Goal: Transaction & Acquisition: Purchase product/service

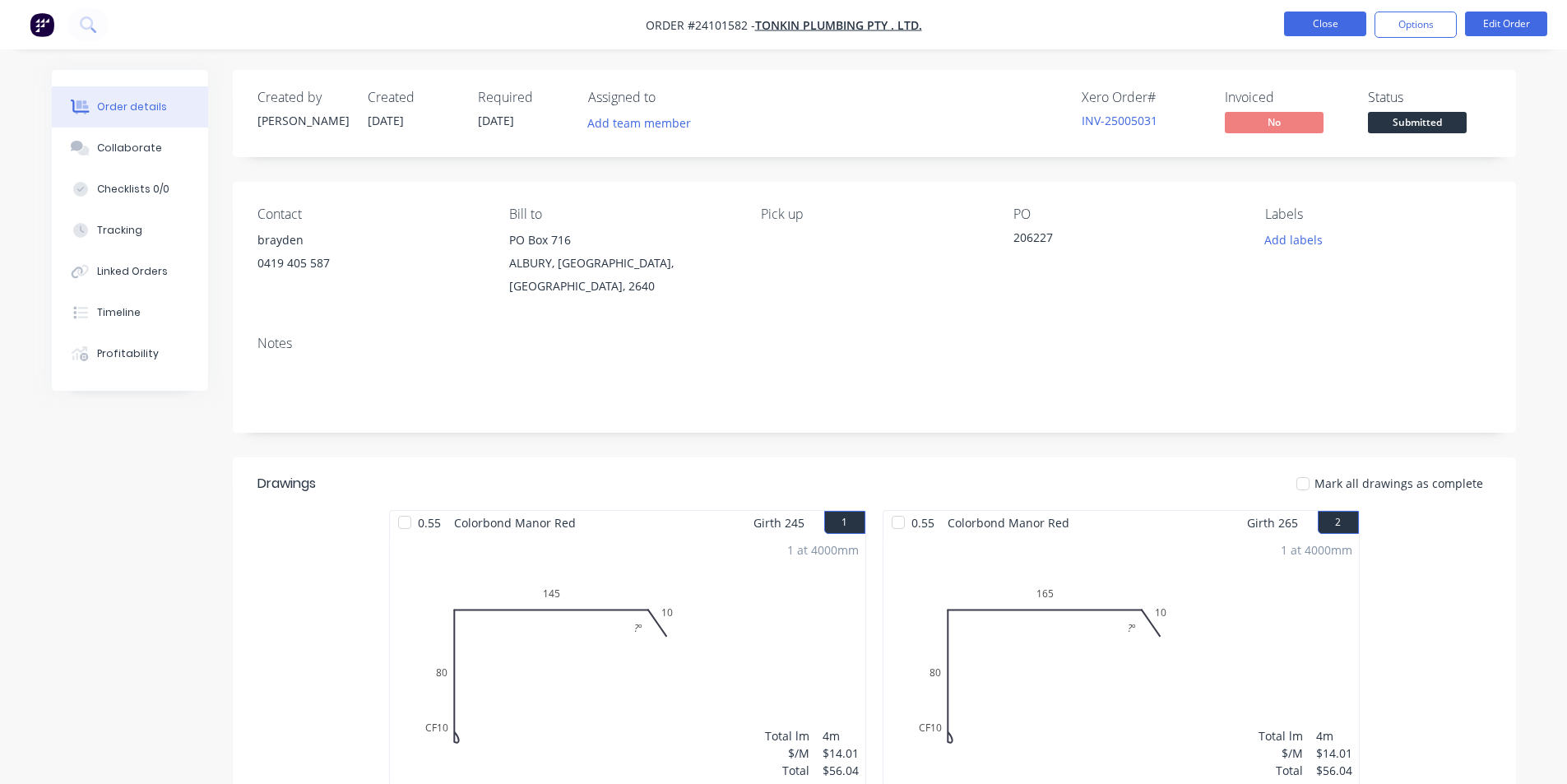
click at [1334, 19] on button "Close" at bounding box center [1325, 23] width 83 height 25
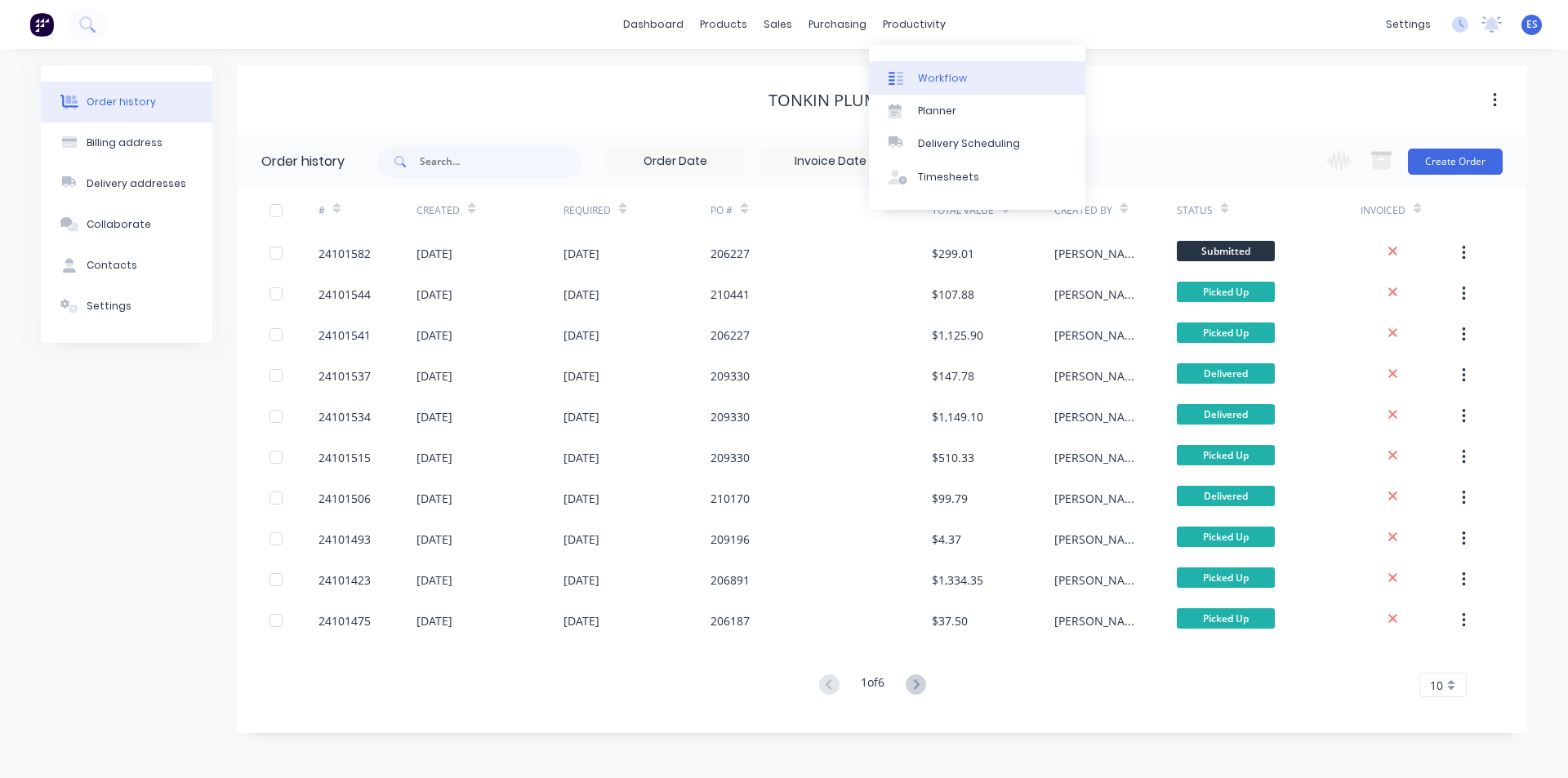
click at [933, 74] on div "Workflow" at bounding box center [942, 78] width 49 height 15
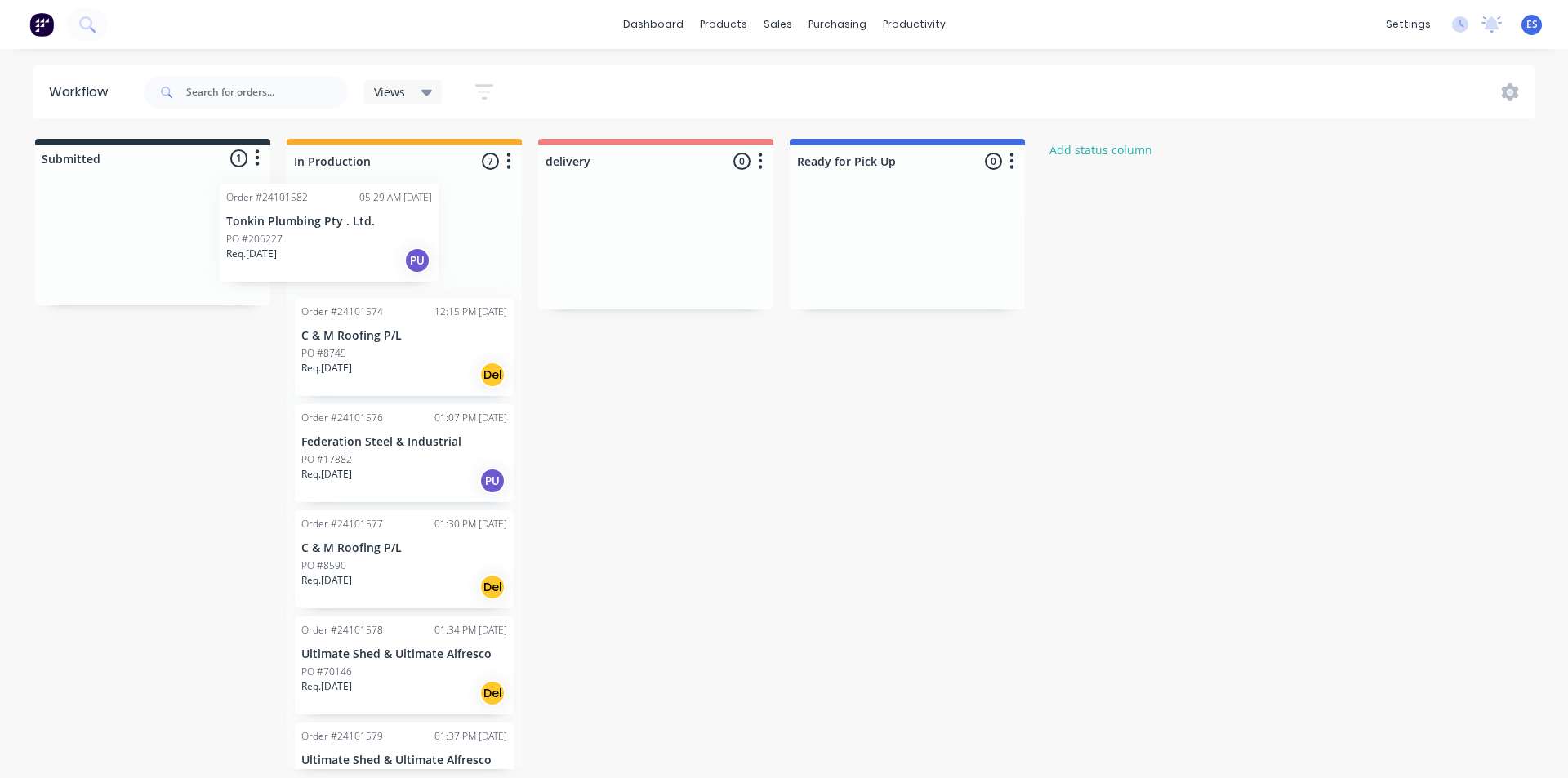
drag, startPoint x: 137, startPoint y: 263, endPoint x: 319, endPoint y: 253, distance: 182.3
click at [319, 253] on div "Submitted 1 Status colour #273444 hex #273444 Save Cancel Summaries Total order…" at bounding box center [757, 454] width 1539 height 630
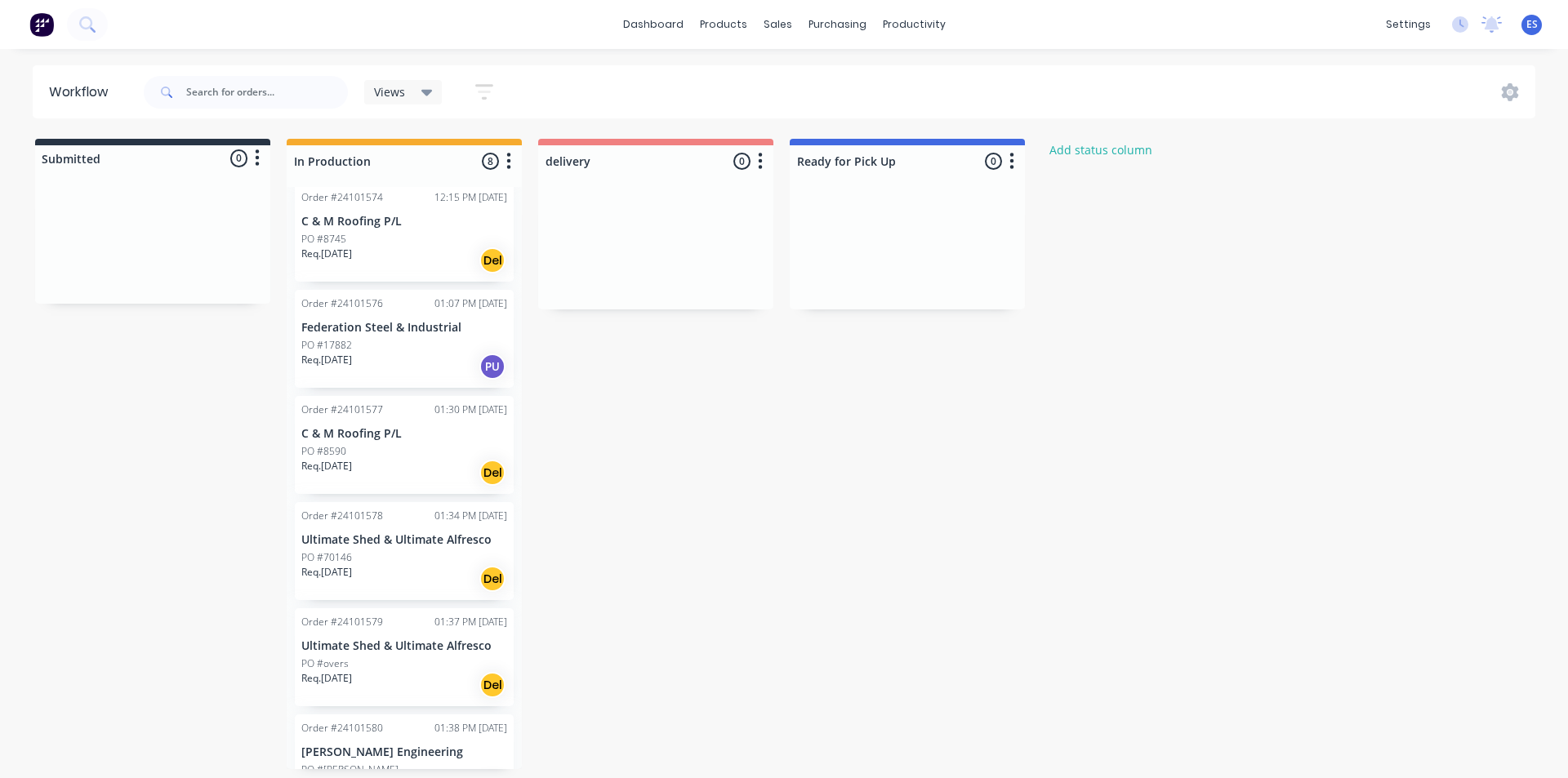
scroll to position [163, 0]
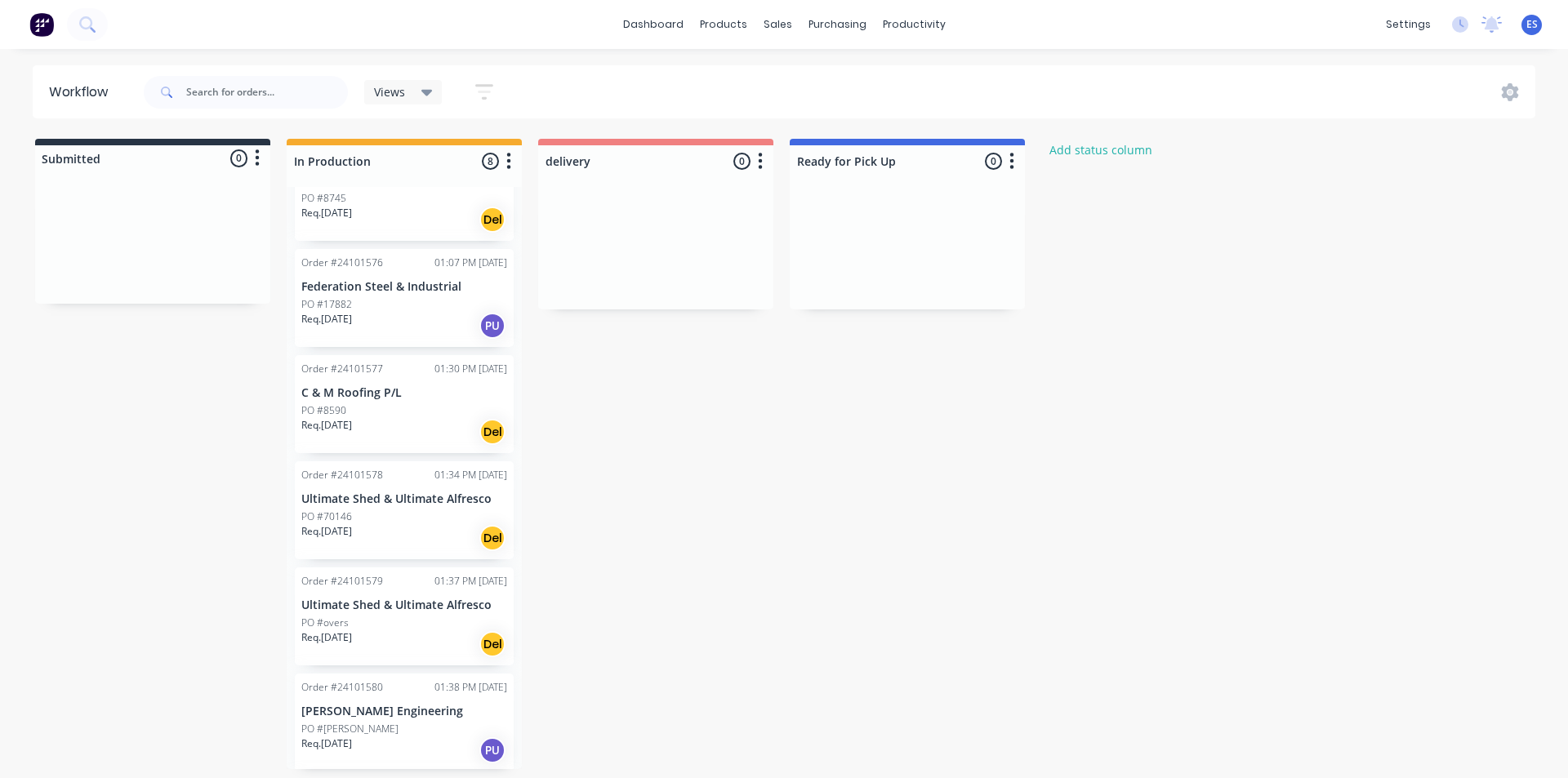
click at [343, 218] on p "Req. [DATE]" at bounding box center [326, 213] width 51 height 15
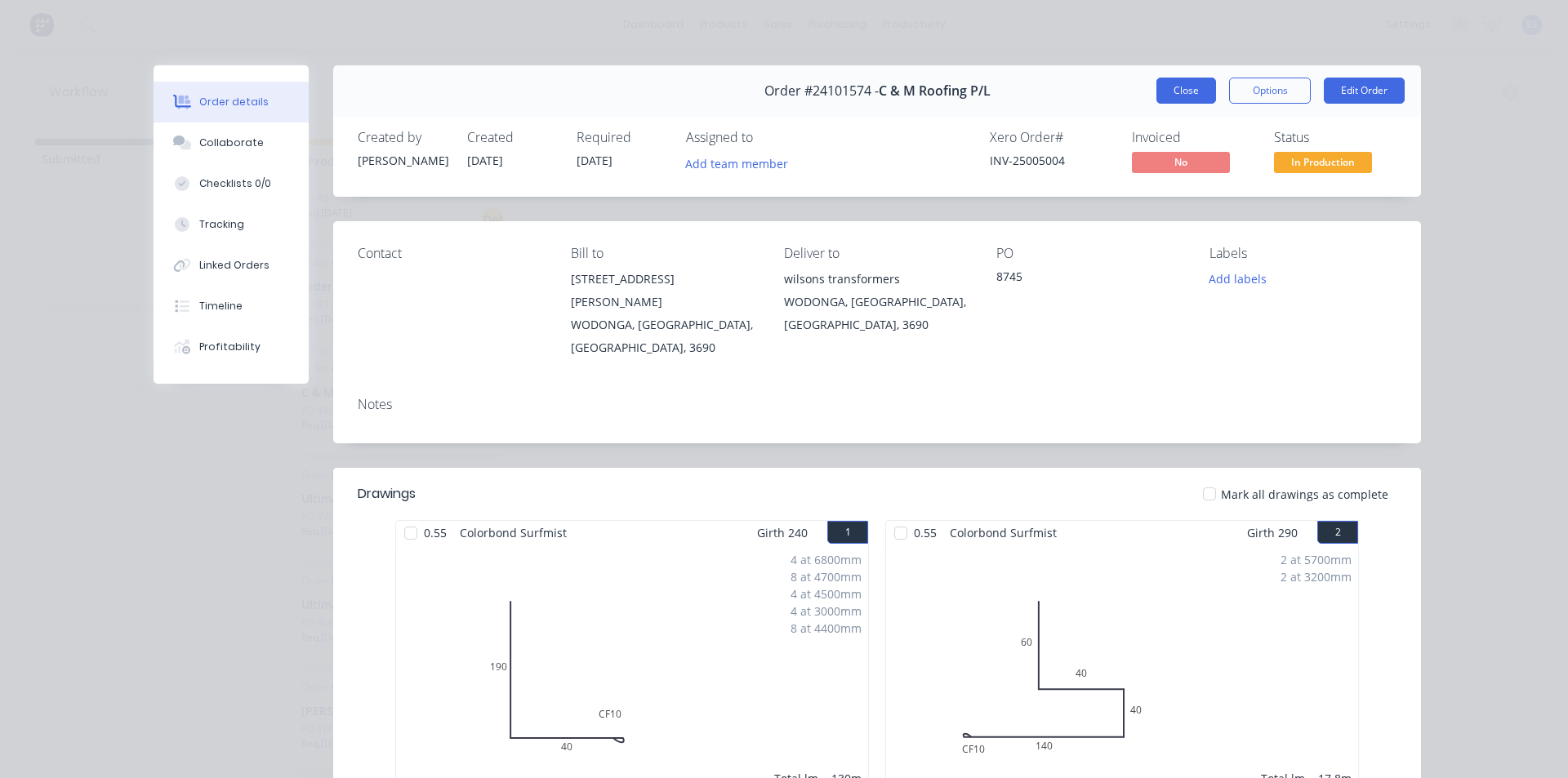
click at [1195, 90] on button "Close" at bounding box center [1186, 90] width 60 height 26
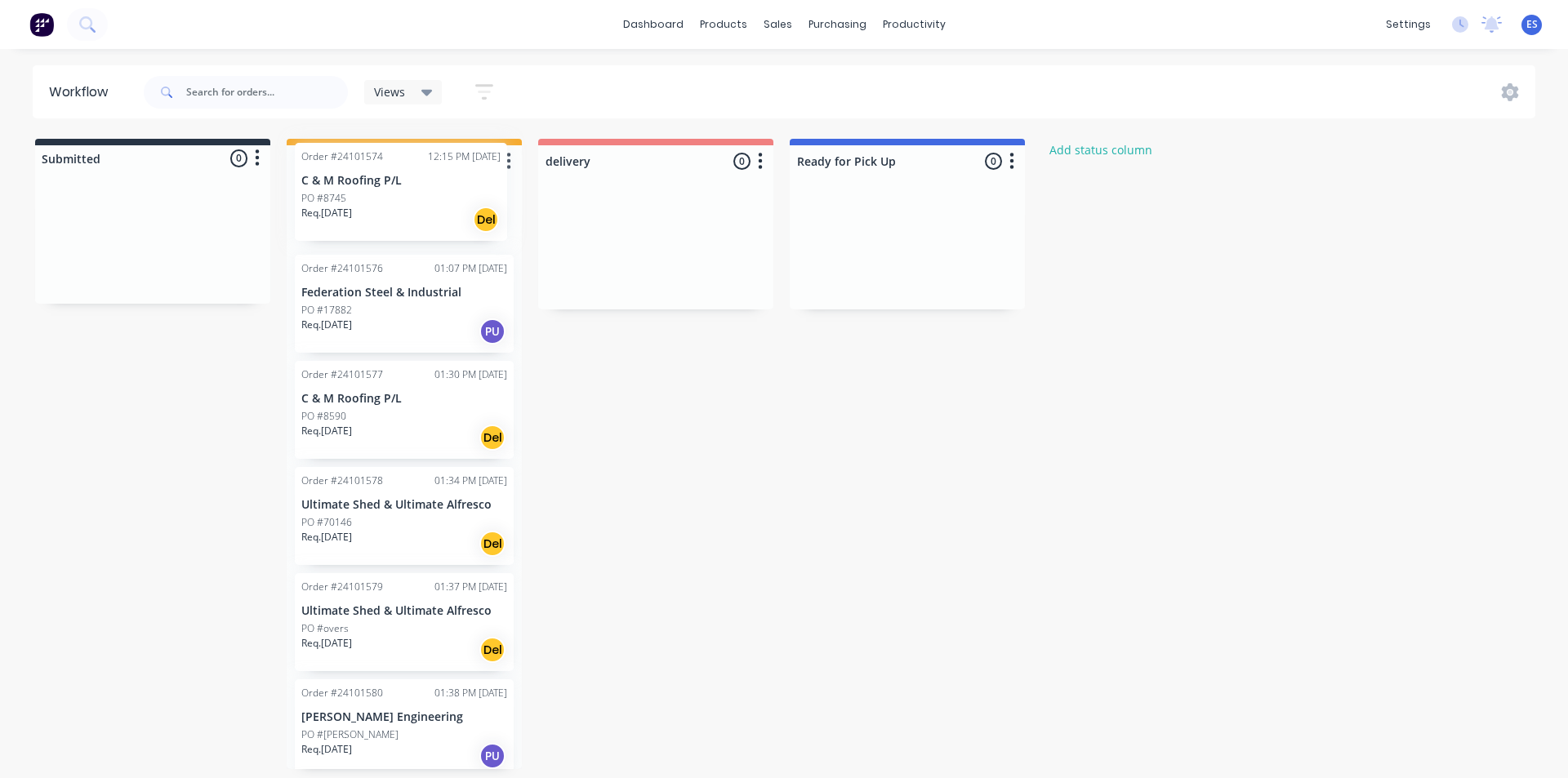
scroll to position [157, 0]
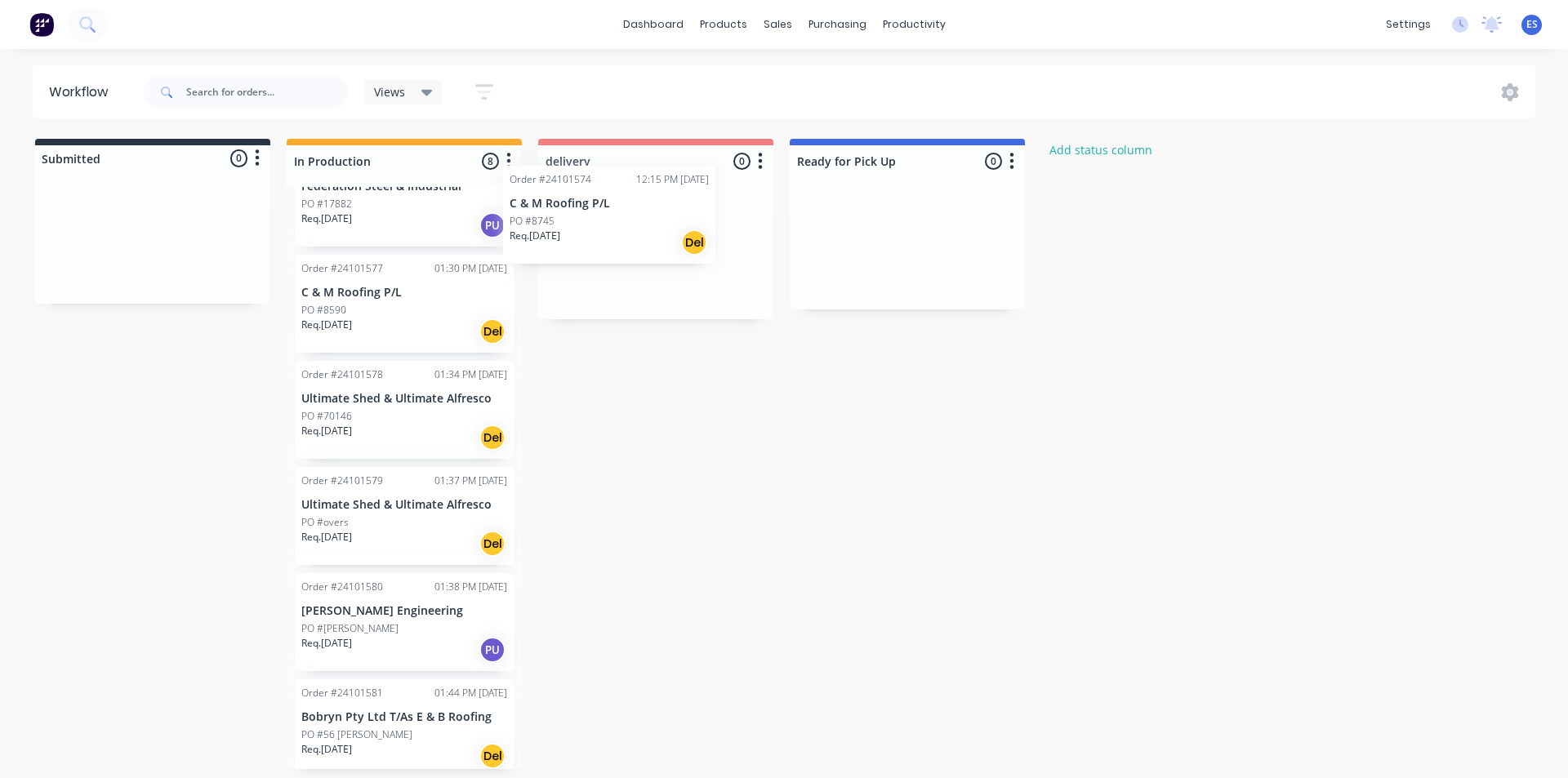
drag, startPoint x: 395, startPoint y: 214, endPoint x: 610, endPoint y: 237, distance: 216.2
click at [610, 237] on div "Submitted 0 Status colour #273444 hex #273444 Save Cancel Summaries Total order…" at bounding box center [757, 454] width 1539 height 630
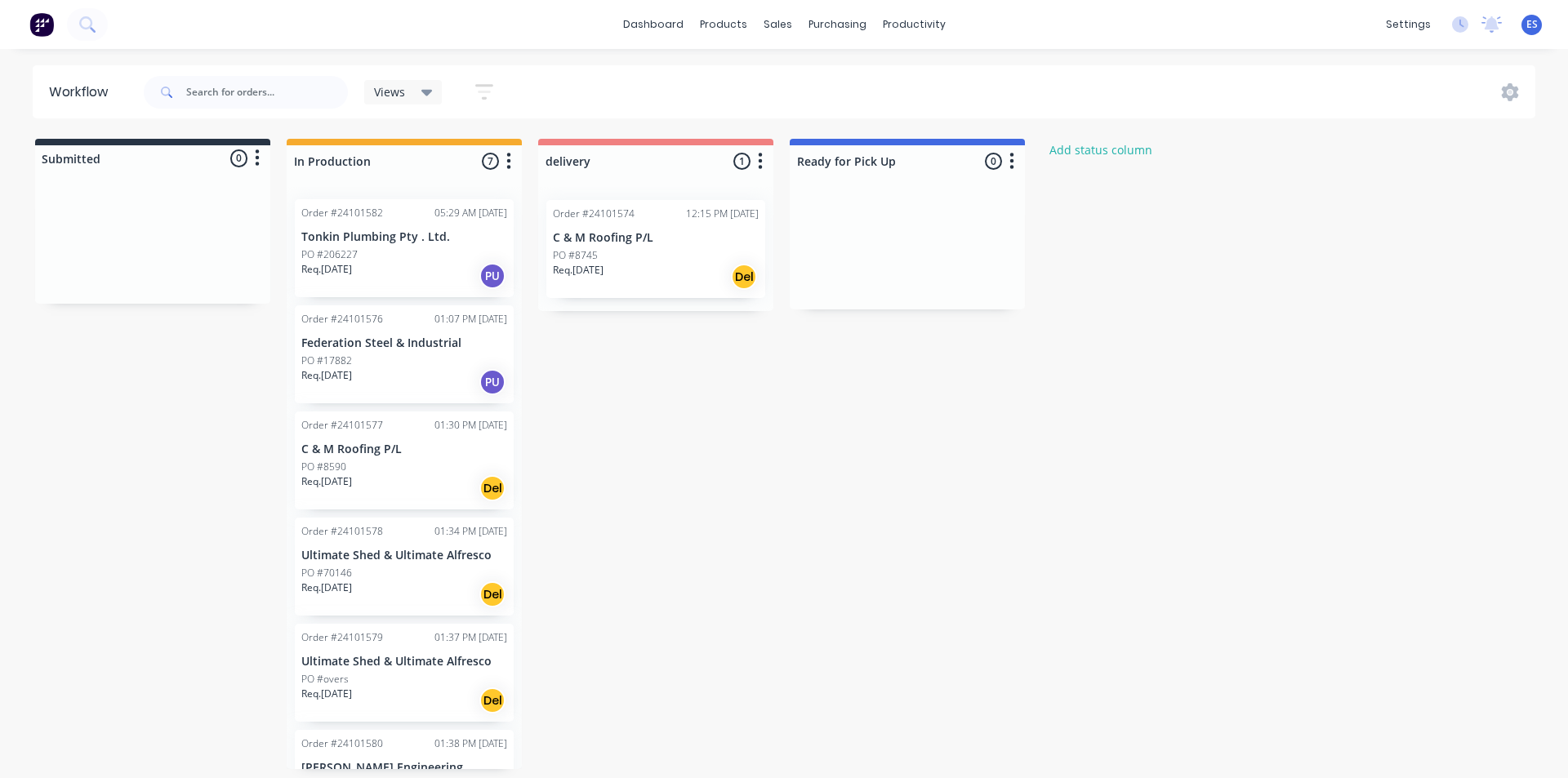
scroll to position [0, 0]
click at [39, 37] on button at bounding box center [41, 24] width 34 height 32
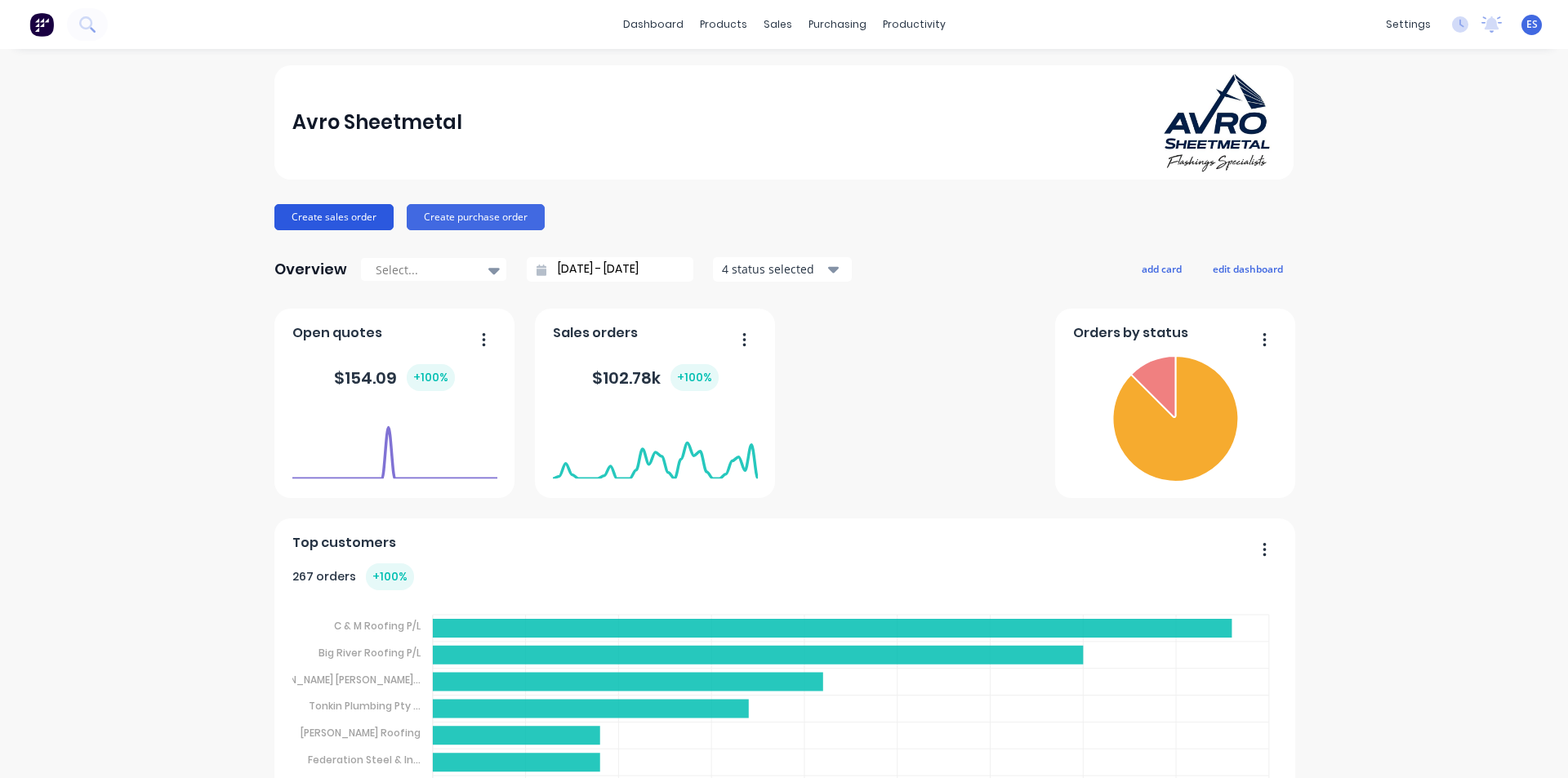
click at [323, 210] on button "Create sales order" at bounding box center [333, 217] width 119 height 26
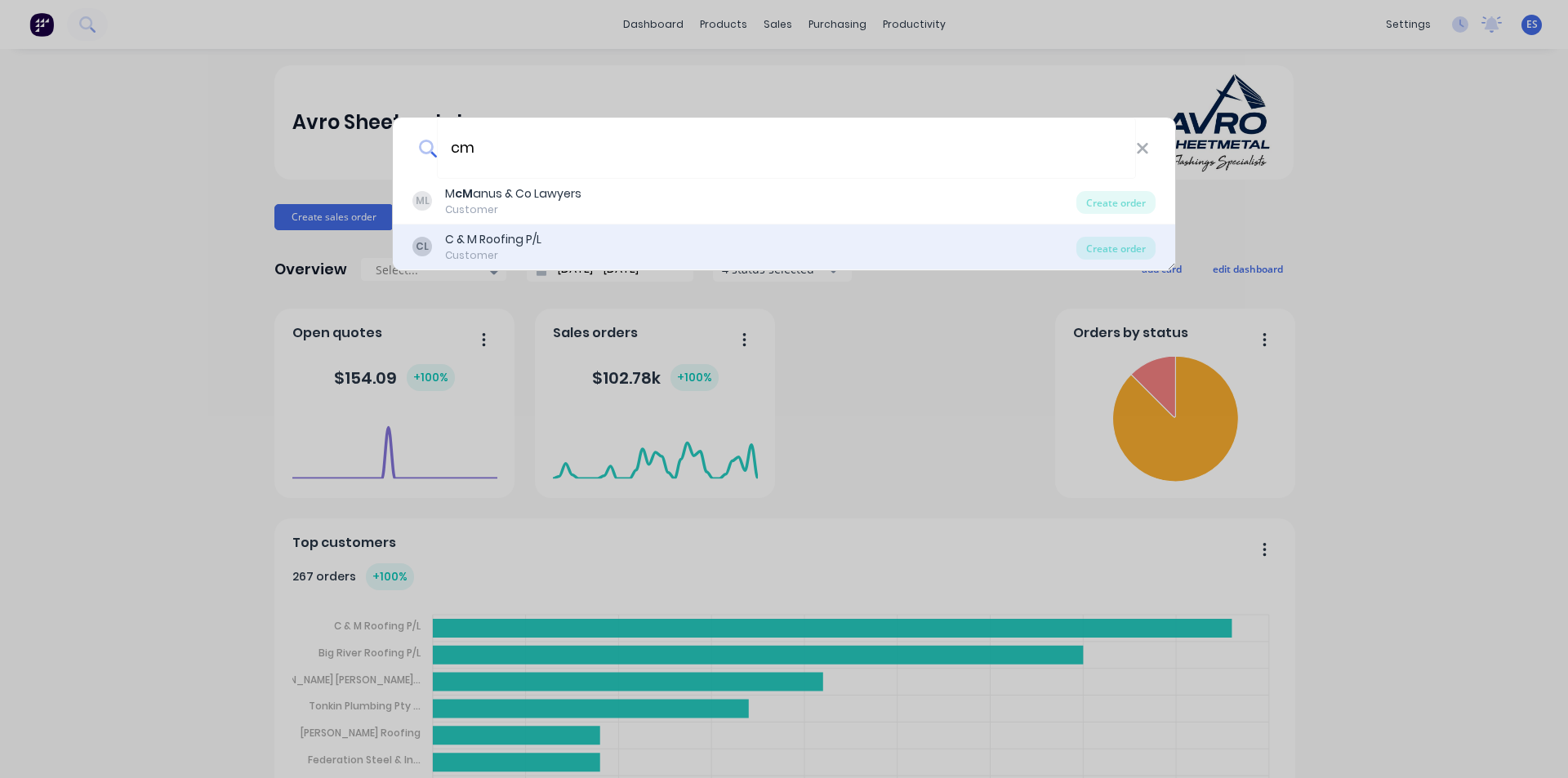
type input "cm"
click at [546, 240] on div "CL C & M Roofing P/L Customer" at bounding box center [744, 247] width 664 height 32
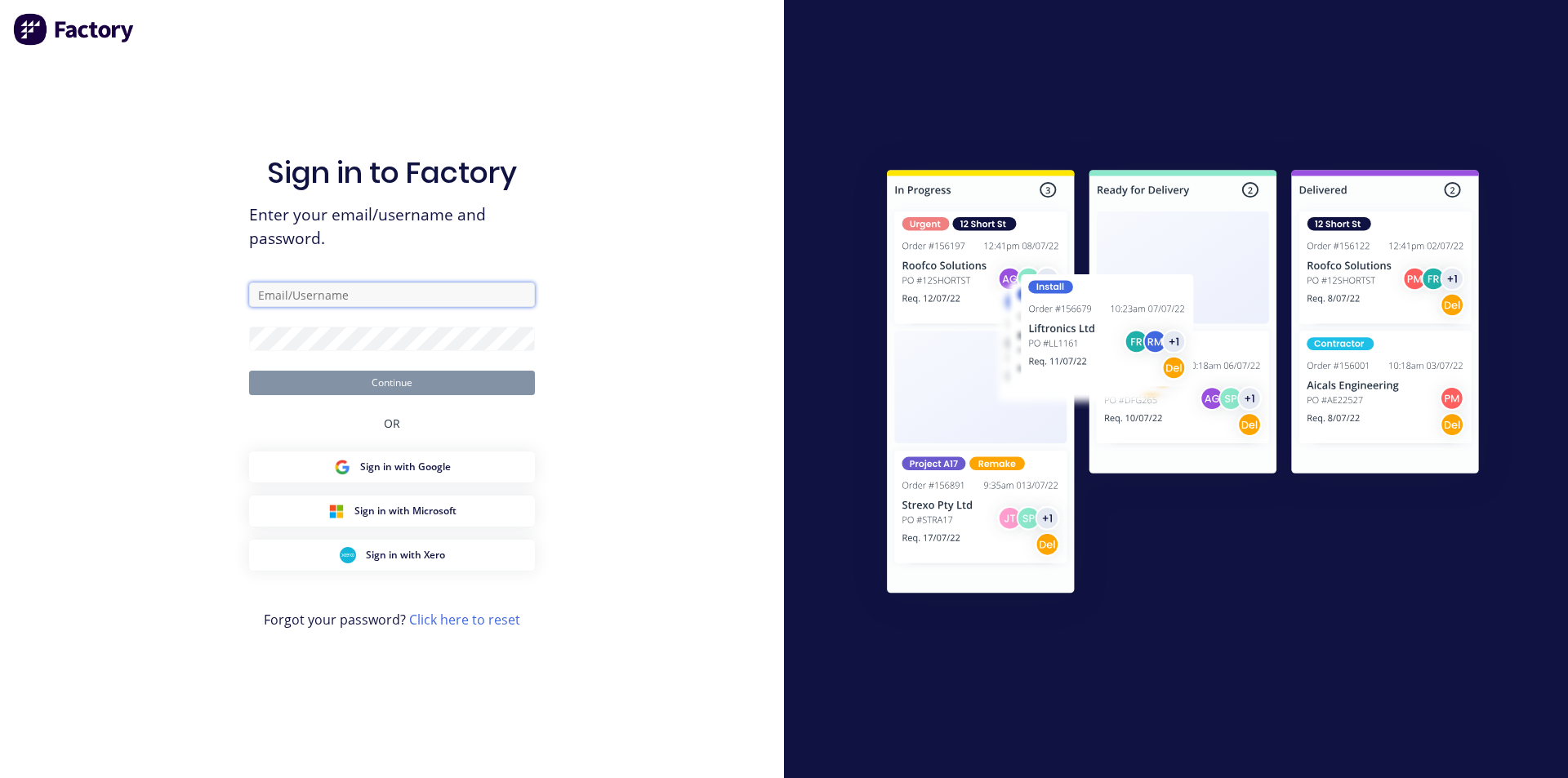
type input "ErikAVRONone"
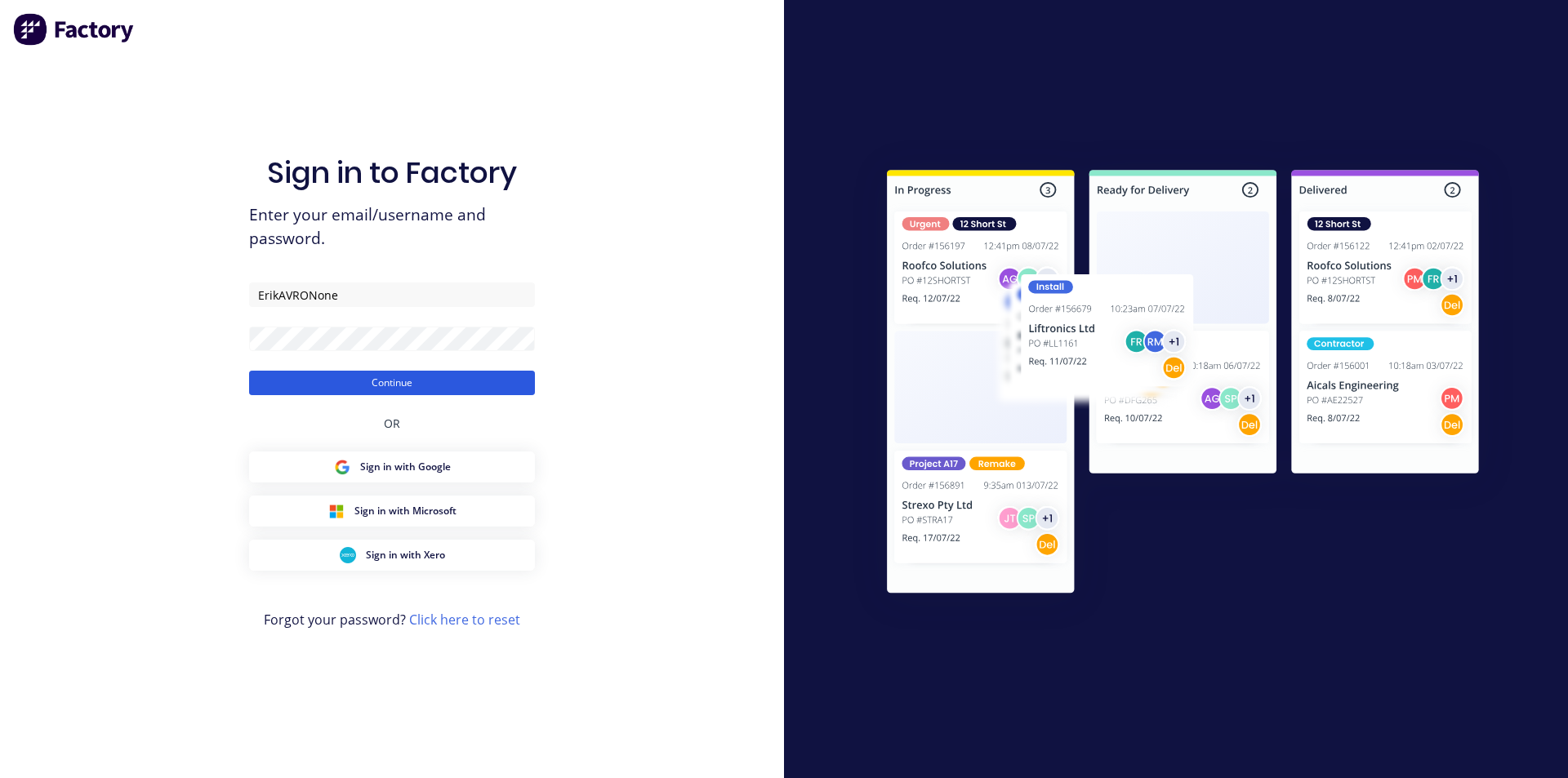
click at [336, 376] on button "Continue" at bounding box center [392, 382] width 286 height 25
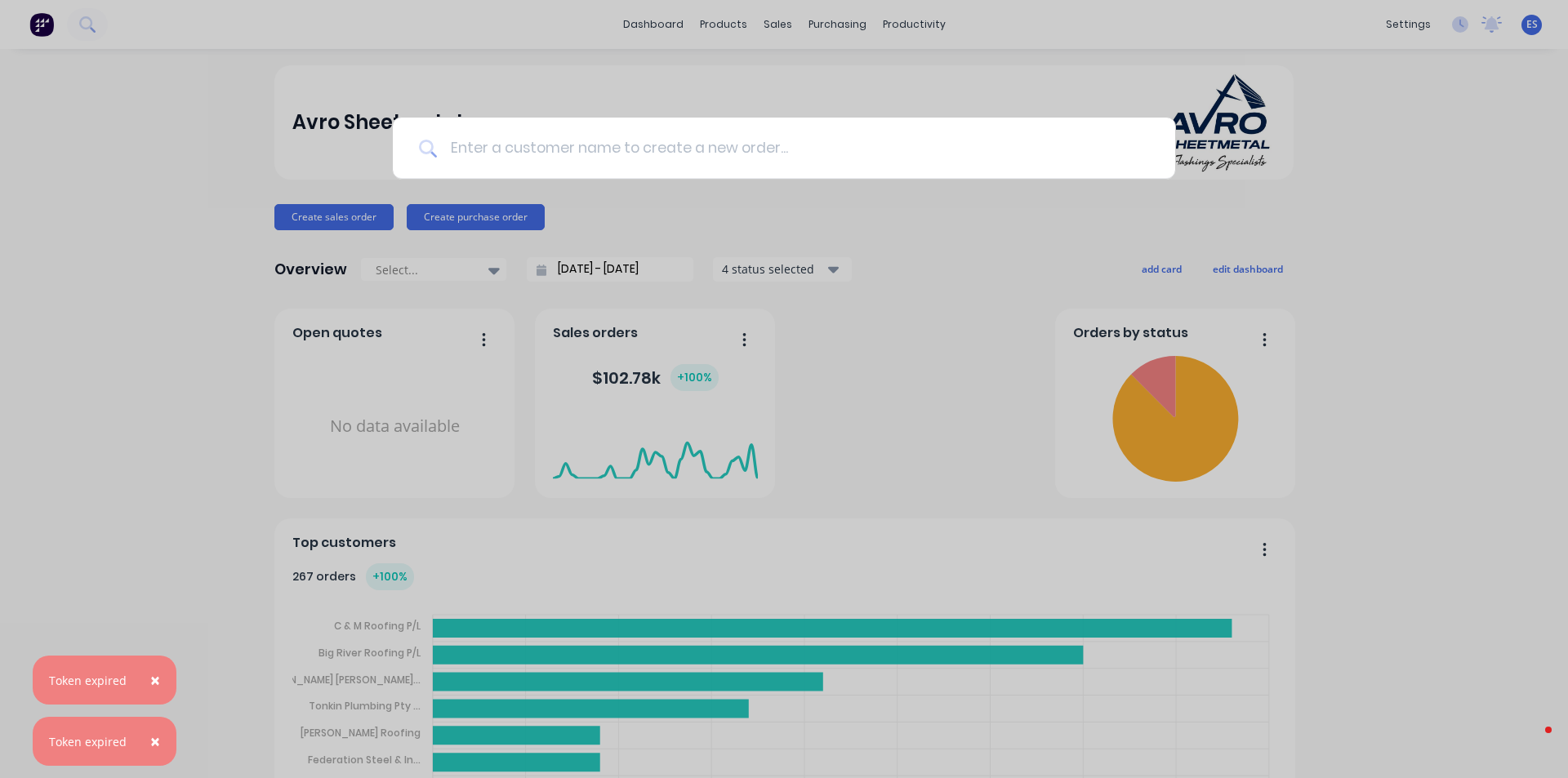
click at [816, 168] on input at bounding box center [792, 148] width 712 height 61
type input "cm"
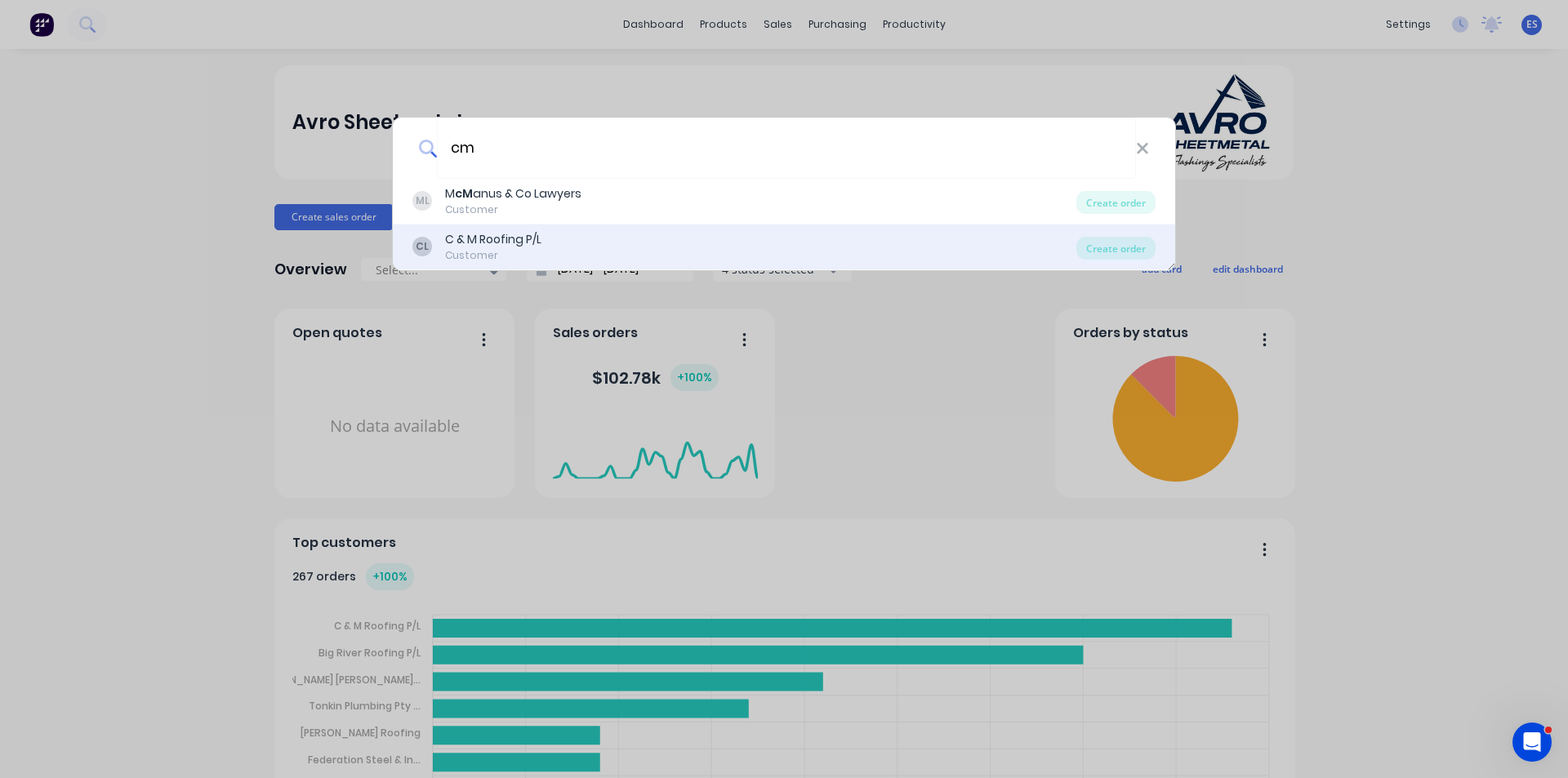
click at [501, 239] on div "C & M Roofing P/L" at bounding box center [493, 239] width 97 height 17
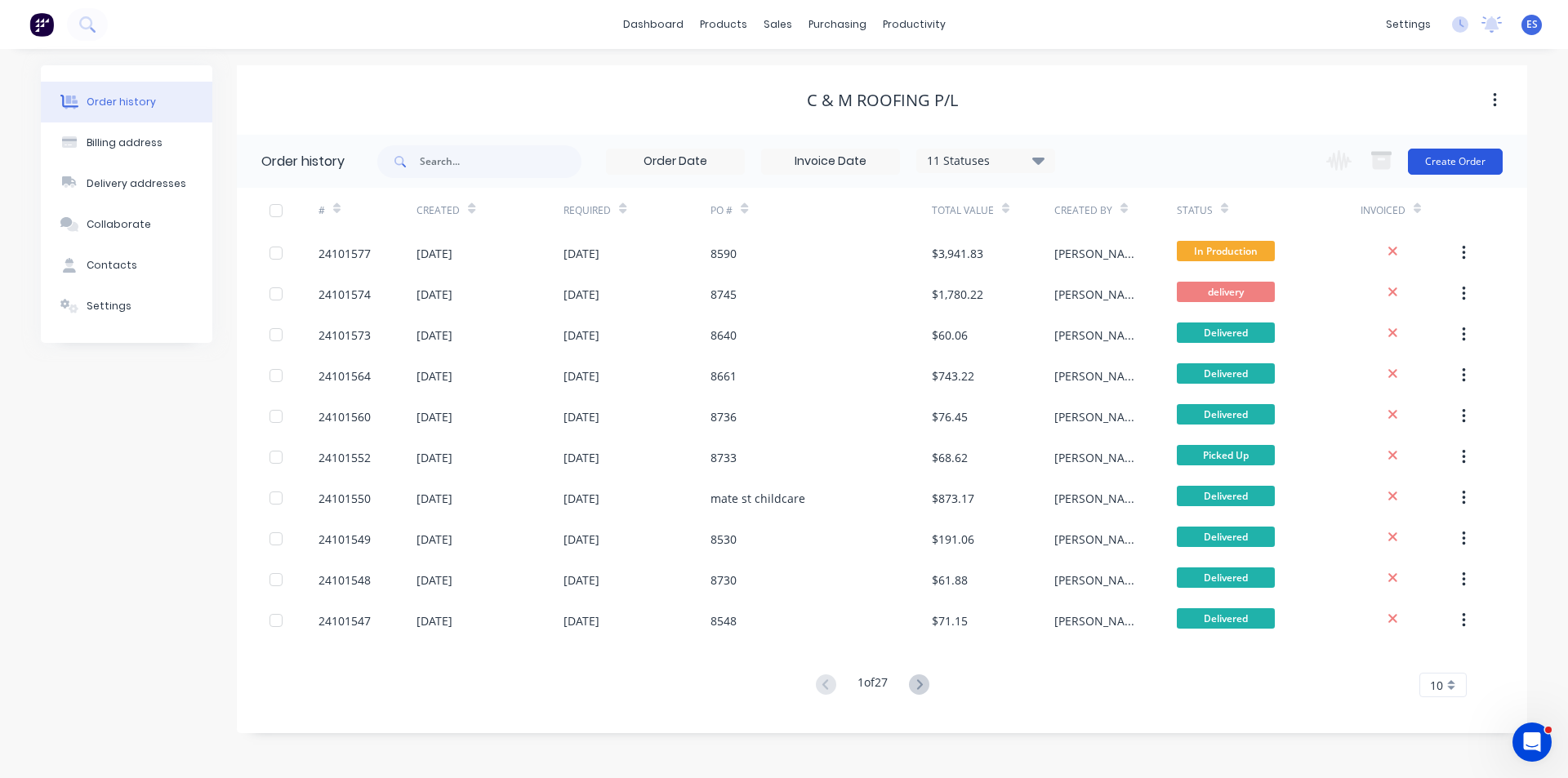
click at [1481, 170] on button "Create Order" at bounding box center [1455, 161] width 95 height 26
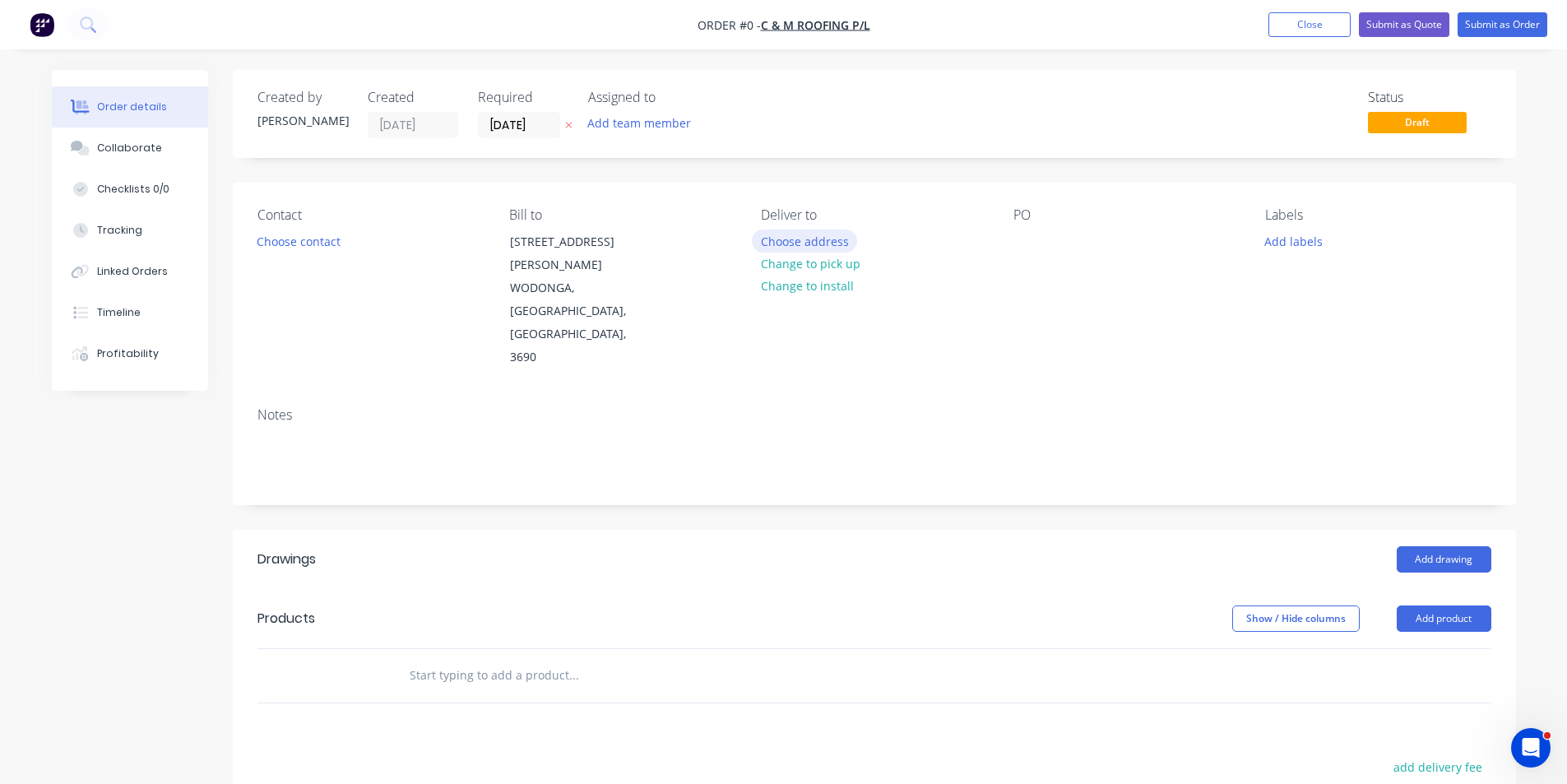
click at [785, 243] on button "Choose address" at bounding box center [804, 240] width 105 height 22
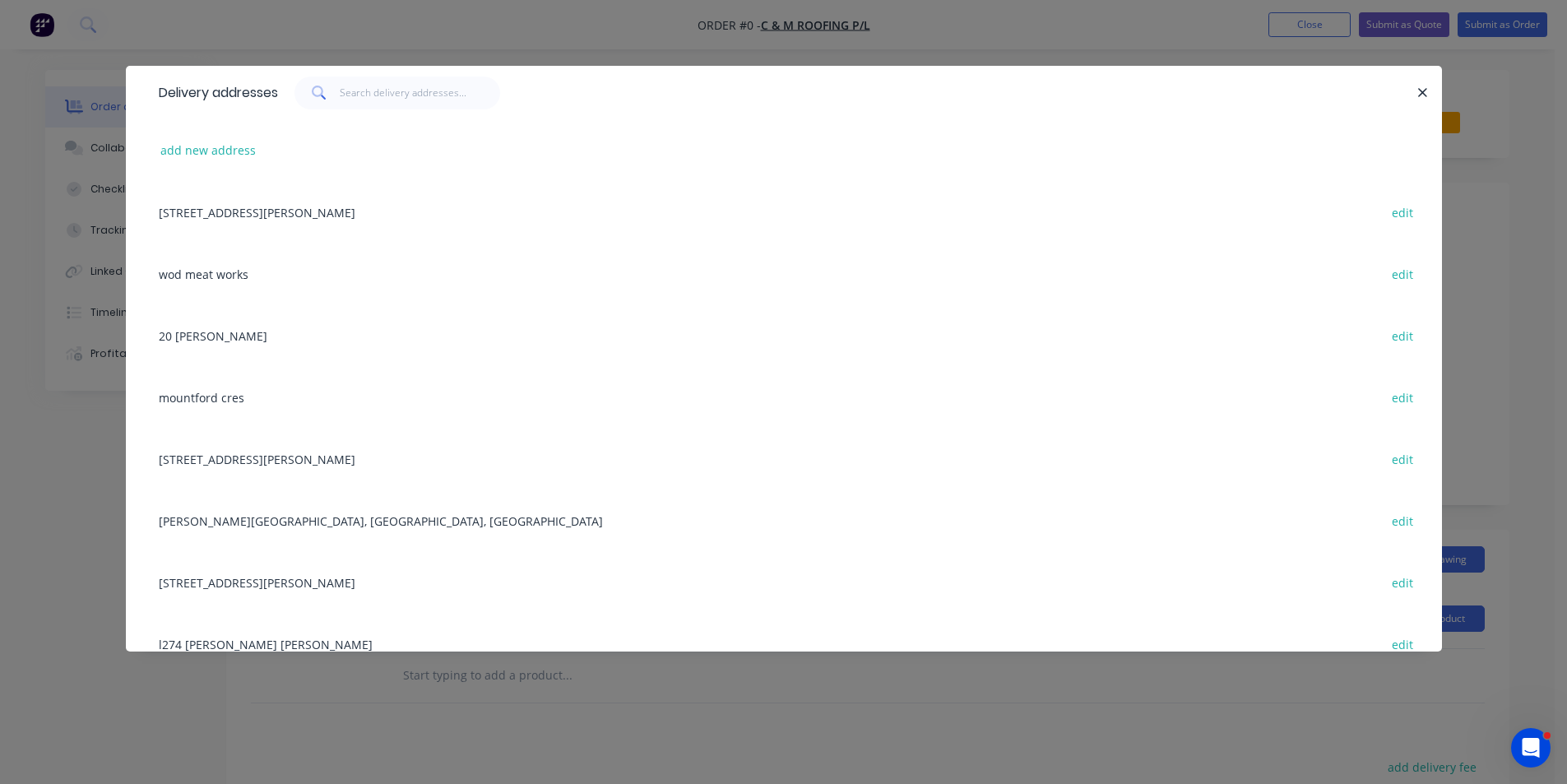
click at [244, 218] on div "[STREET_ADDRESS][PERSON_NAME] edit" at bounding box center [784, 212] width 1267 height 61
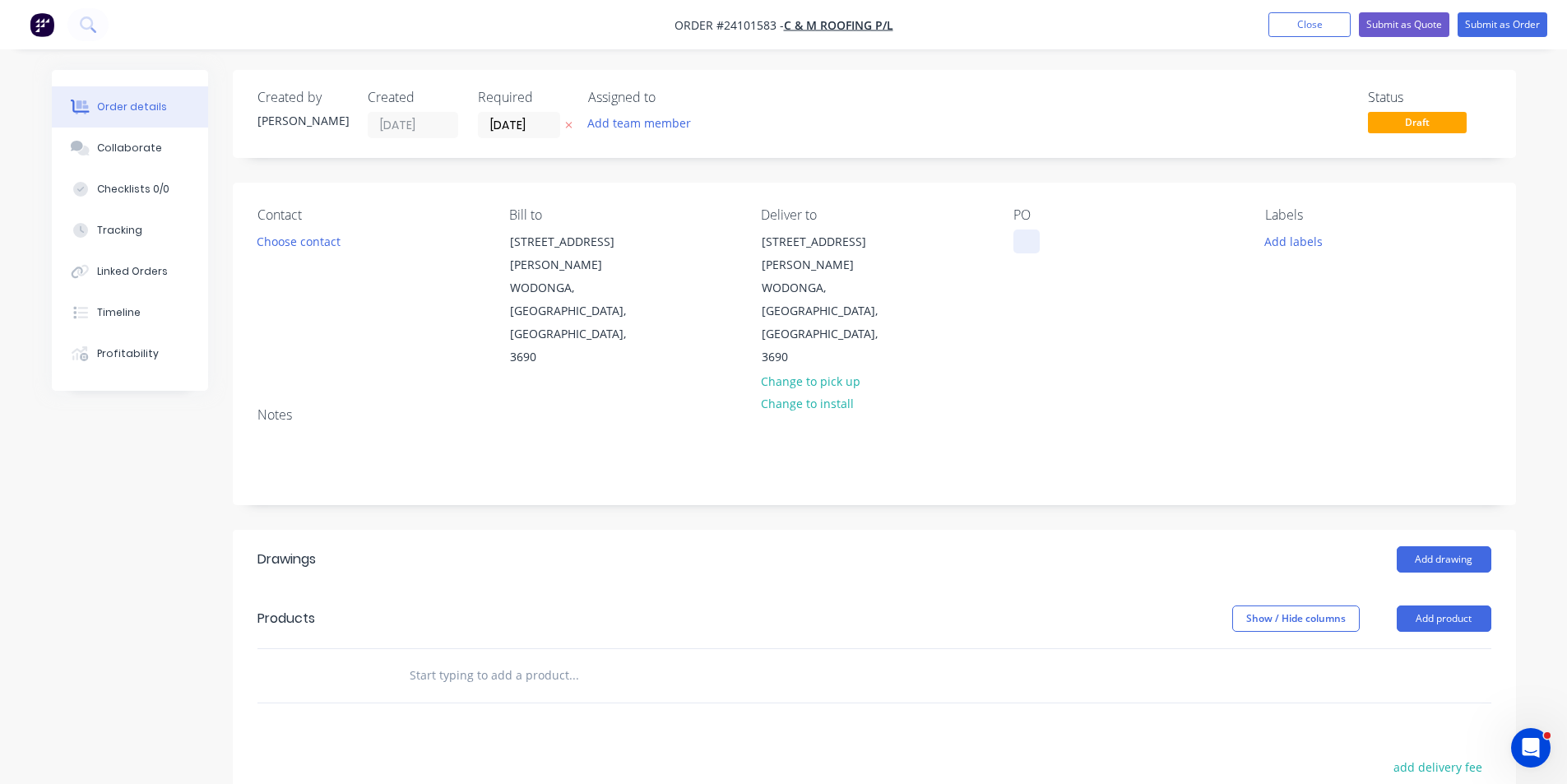
click at [1029, 242] on div at bounding box center [1027, 241] width 26 height 24
click at [1427, 546] on button "Add drawing" at bounding box center [1444, 559] width 95 height 26
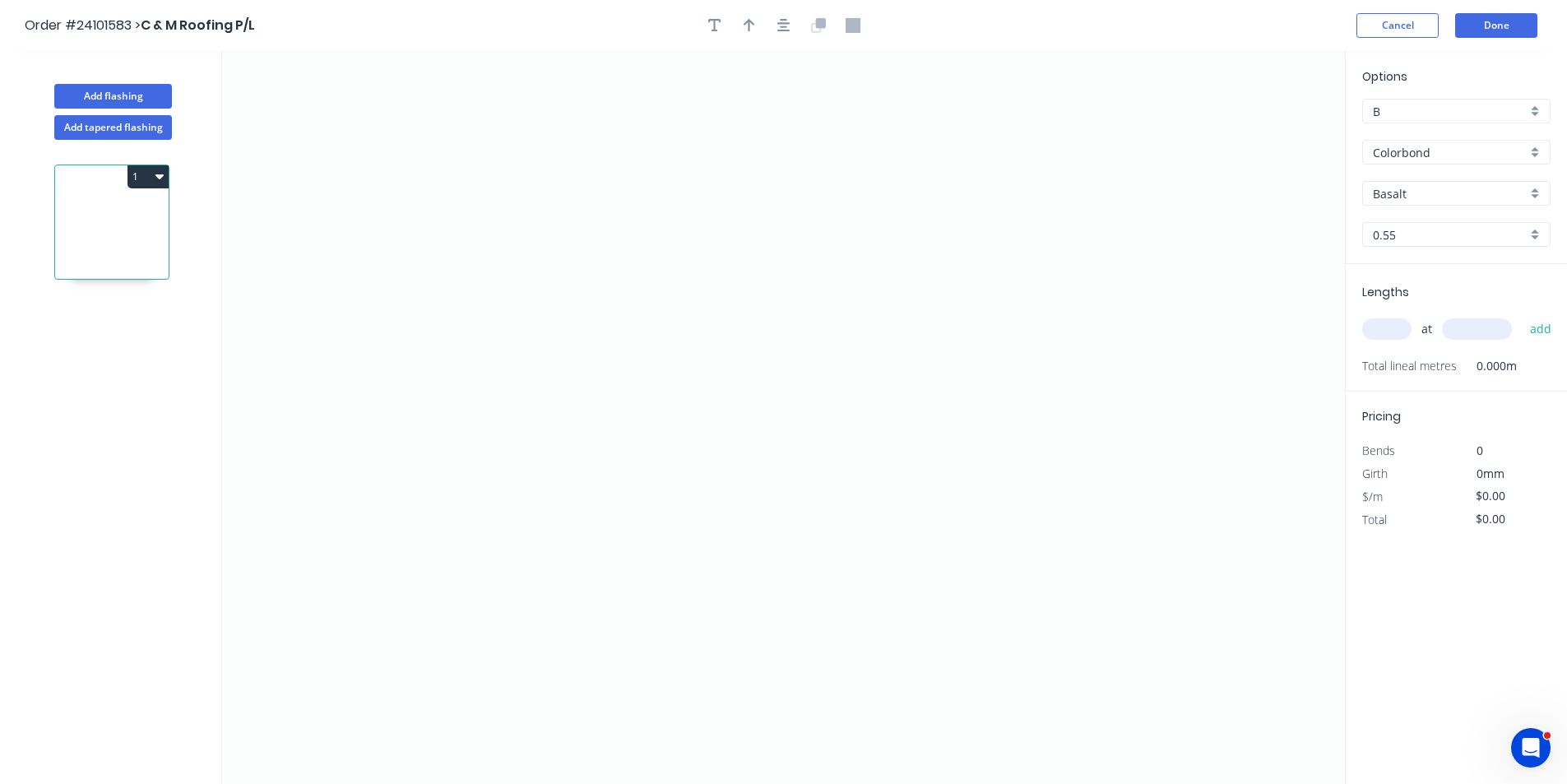
click at [1412, 196] on input "Basalt" at bounding box center [1450, 193] width 154 height 18
click at [1413, 220] on div "Monument" at bounding box center [1456, 225] width 187 height 29
type input "Monument"
click at [686, 191] on icon "0" at bounding box center [784, 418] width 1123 height 733
click at [692, 392] on icon "0" at bounding box center [784, 418] width 1123 height 733
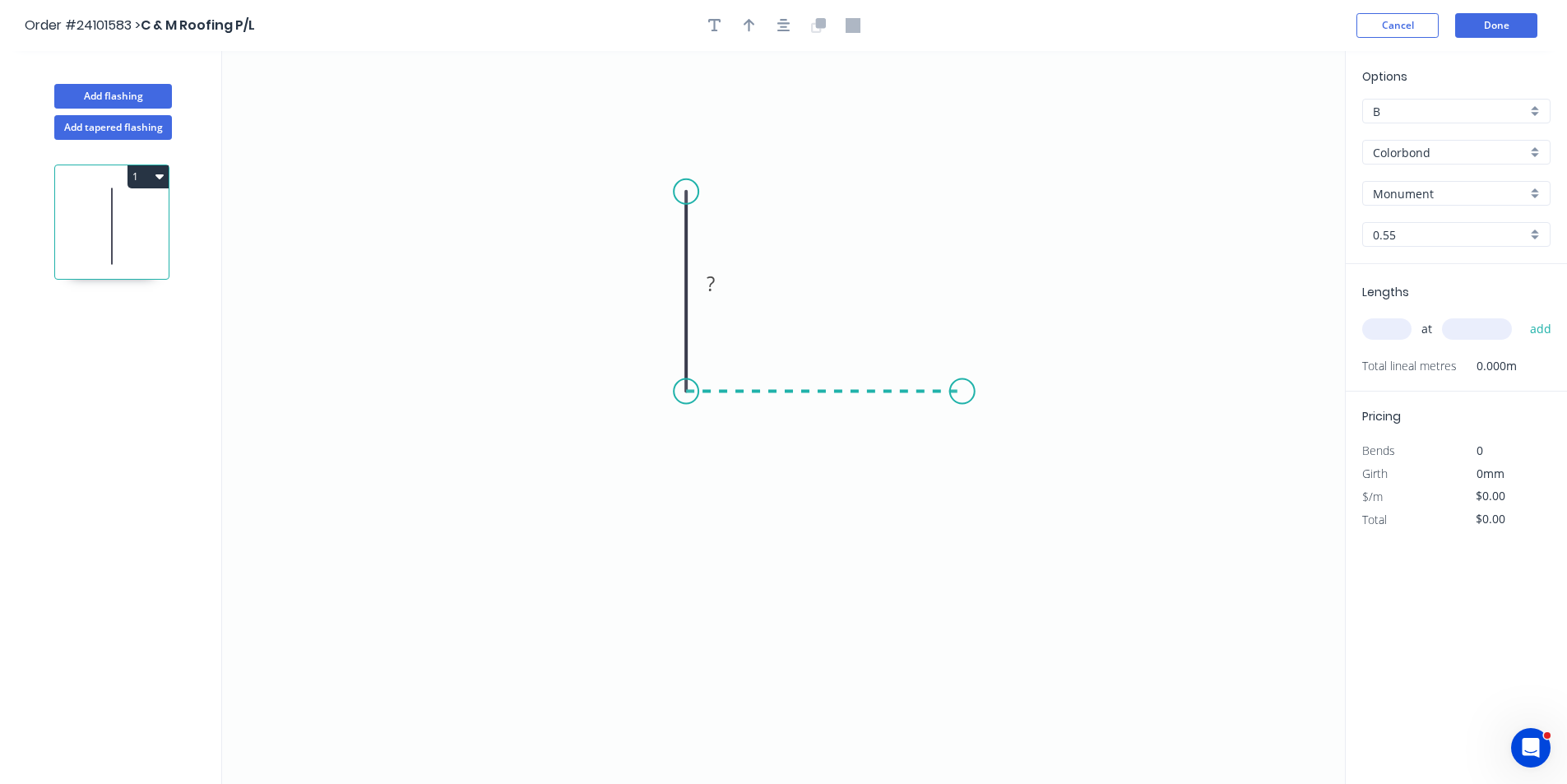
click at [963, 386] on icon "0 ?" at bounding box center [784, 418] width 1123 height 733
click at [995, 420] on icon "0 ? ?" at bounding box center [784, 418] width 1123 height 733
click at [995, 420] on circle at bounding box center [995, 424] width 25 height 25
click at [999, 387] on tspan "?" at bounding box center [996, 381] width 8 height 27
click at [652, 289] on rect at bounding box center [661, 284] width 32 height 23
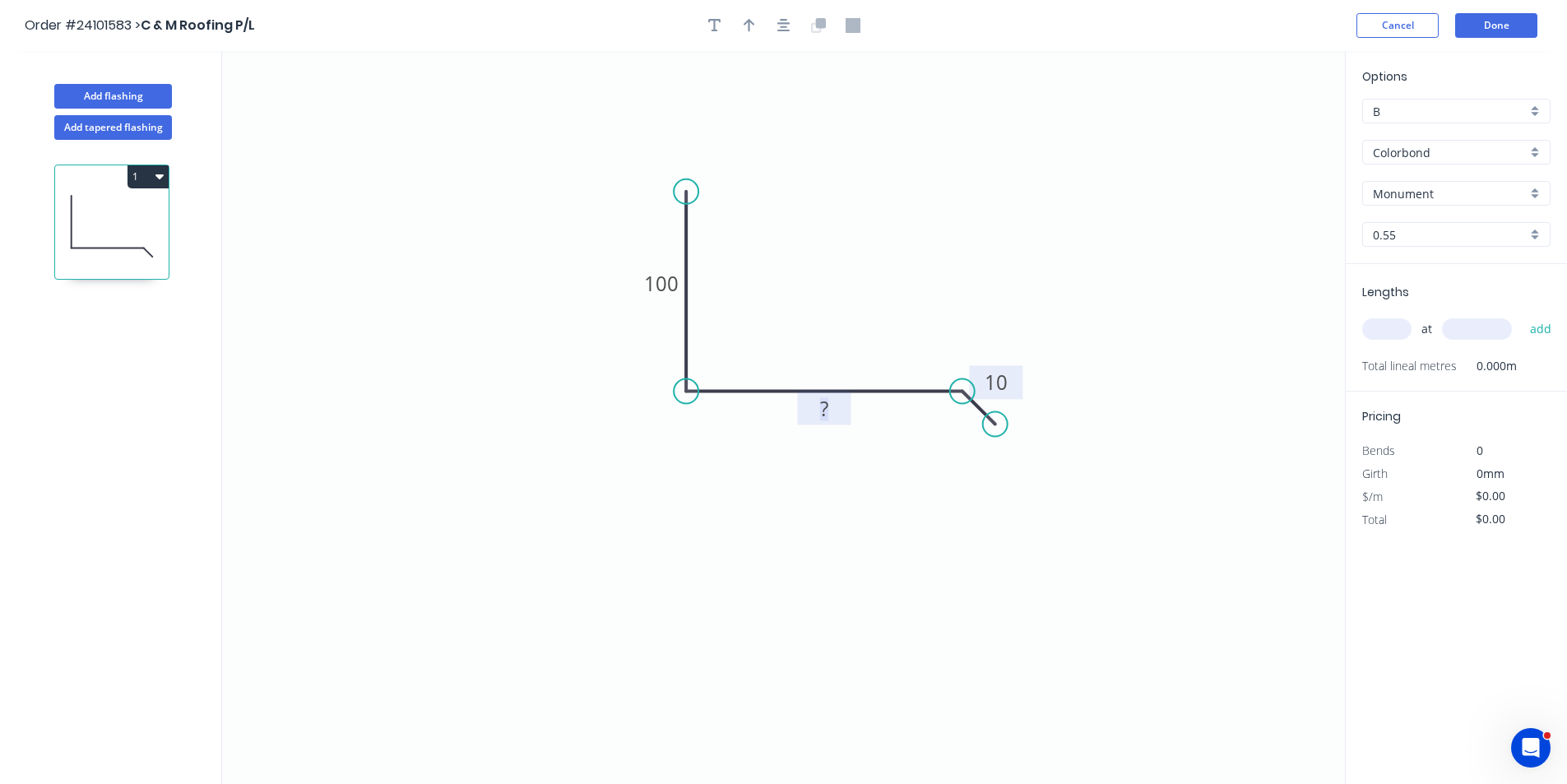
click at [840, 418] on rect at bounding box center [823, 409] width 32 height 23
click at [1386, 328] on input "text" at bounding box center [1387, 328] width 49 height 21
type input "$13.11"
type input "1"
click at [1465, 327] on input "text" at bounding box center [1477, 328] width 70 height 21
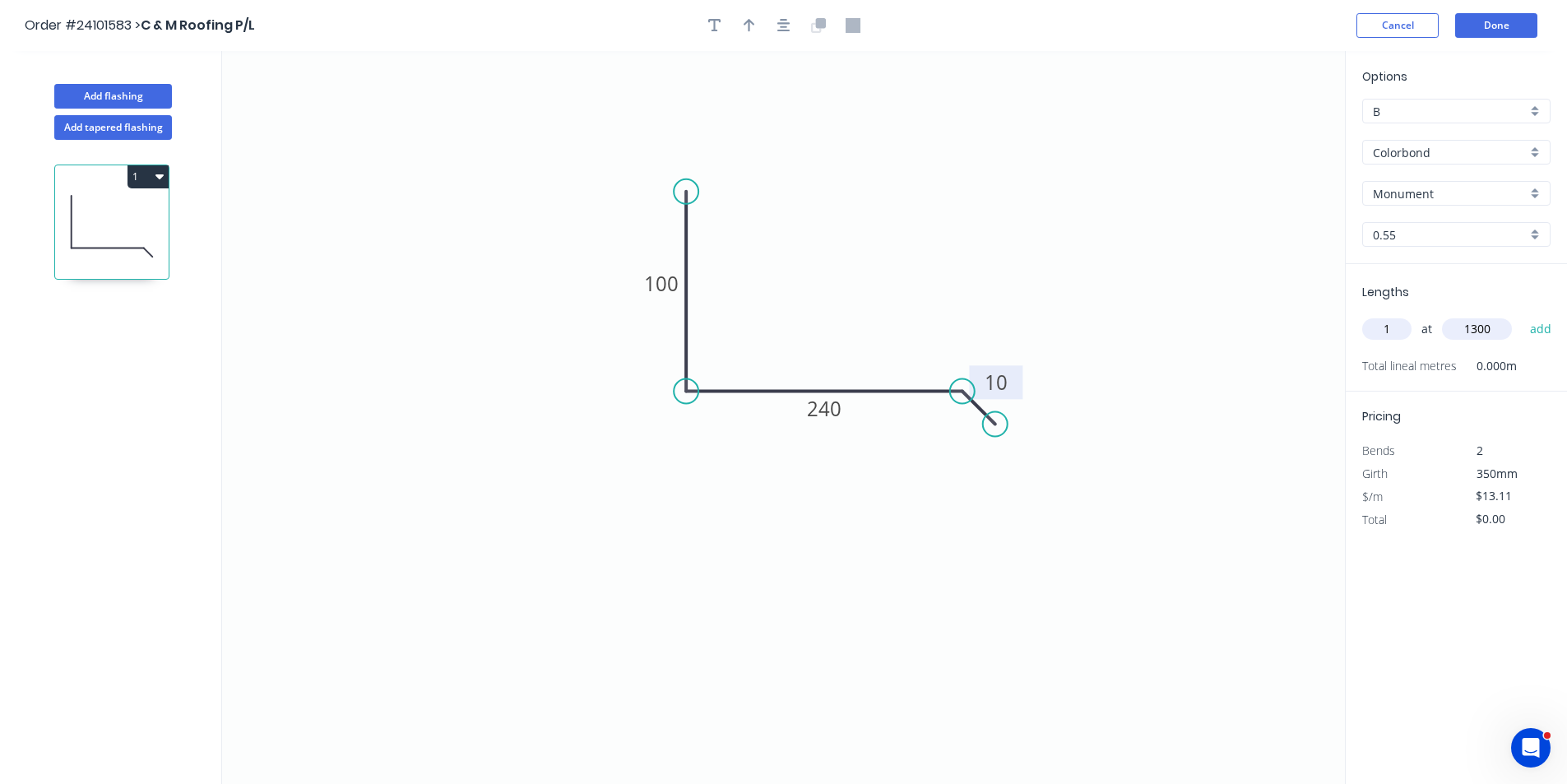
type input "1300"
click at [1522, 315] on button "add" at bounding box center [1542, 328] width 39 height 28
type input "$17.04"
click at [1486, 32] on button "Done" at bounding box center [1496, 25] width 83 height 25
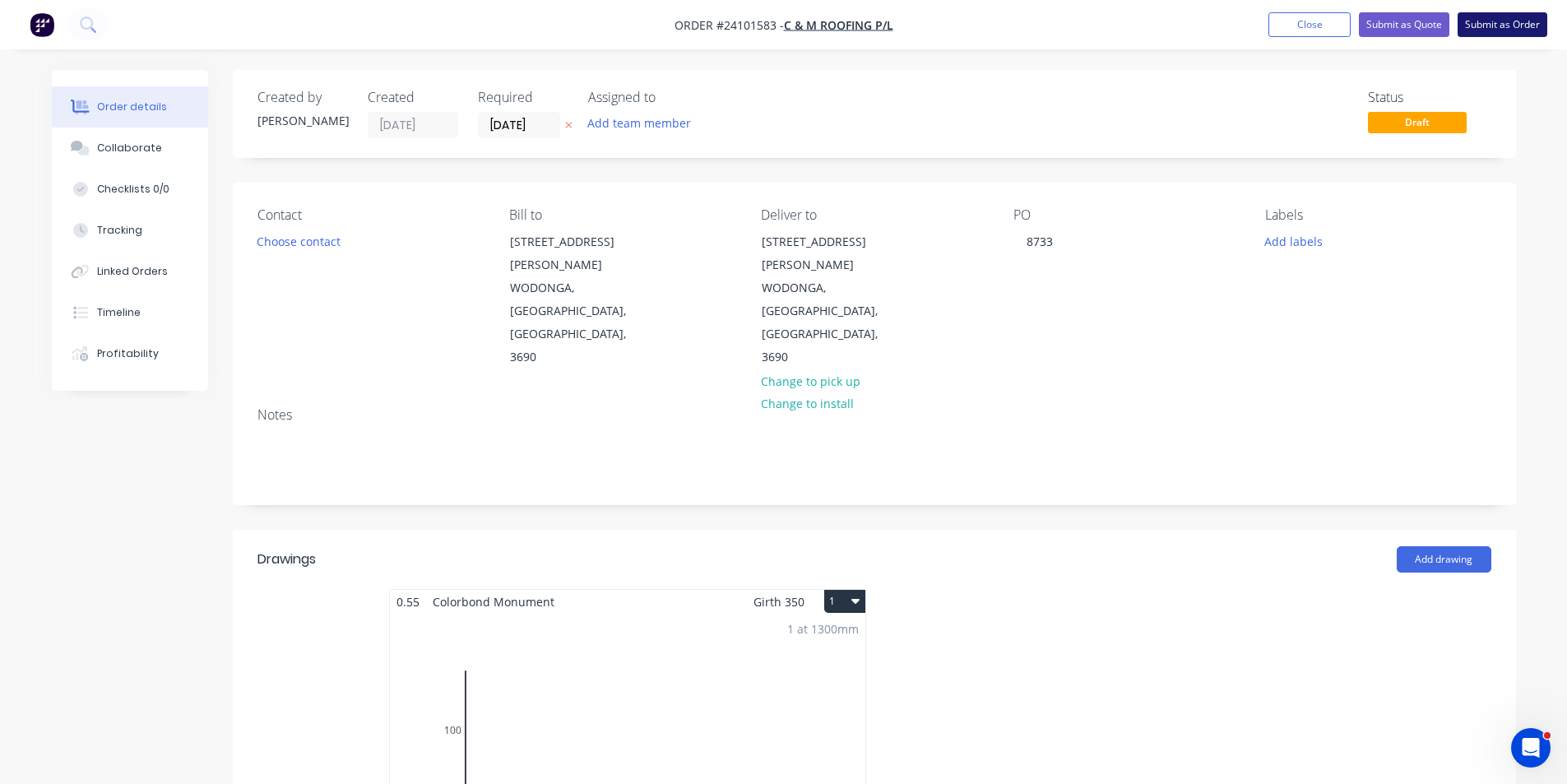
click at [1499, 32] on button "Submit as Order" at bounding box center [1502, 24] width 90 height 25
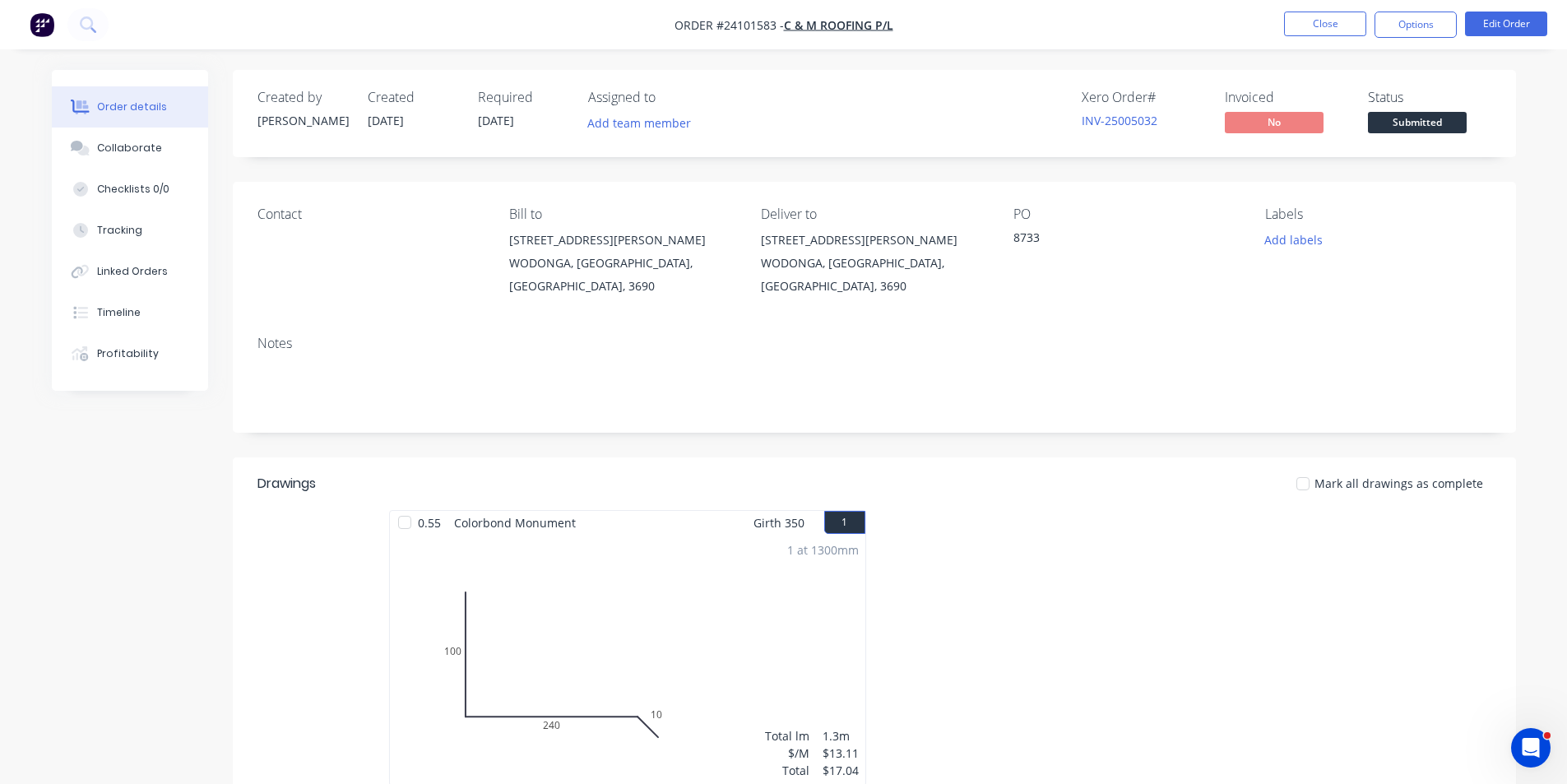
click at [40, 30] on img "button" at bounding box center [42, 24] width 25 height 25
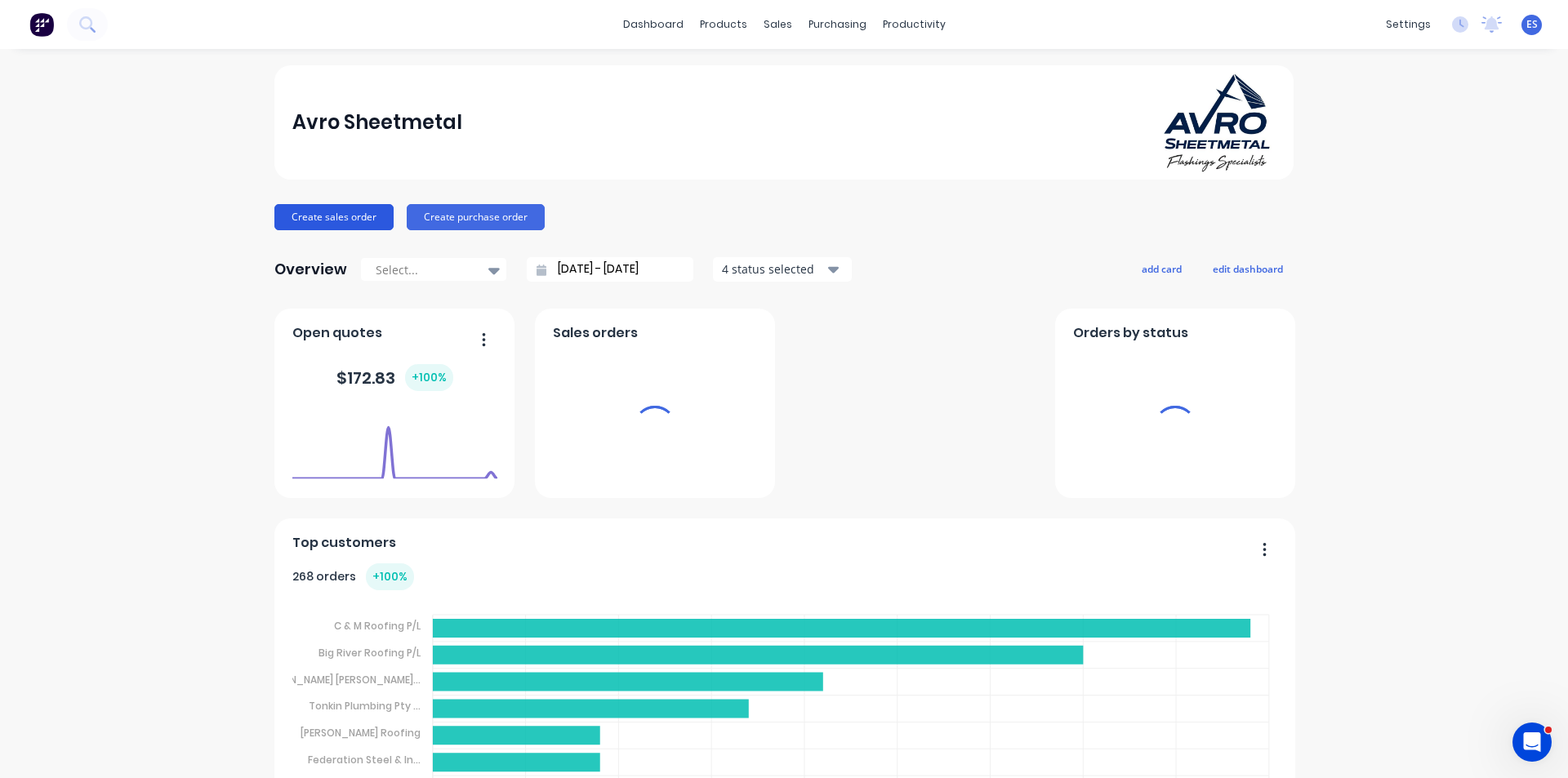
click at [351, 221] on button "Create sales order" at bounding box center [333, 217] width 119 height 26
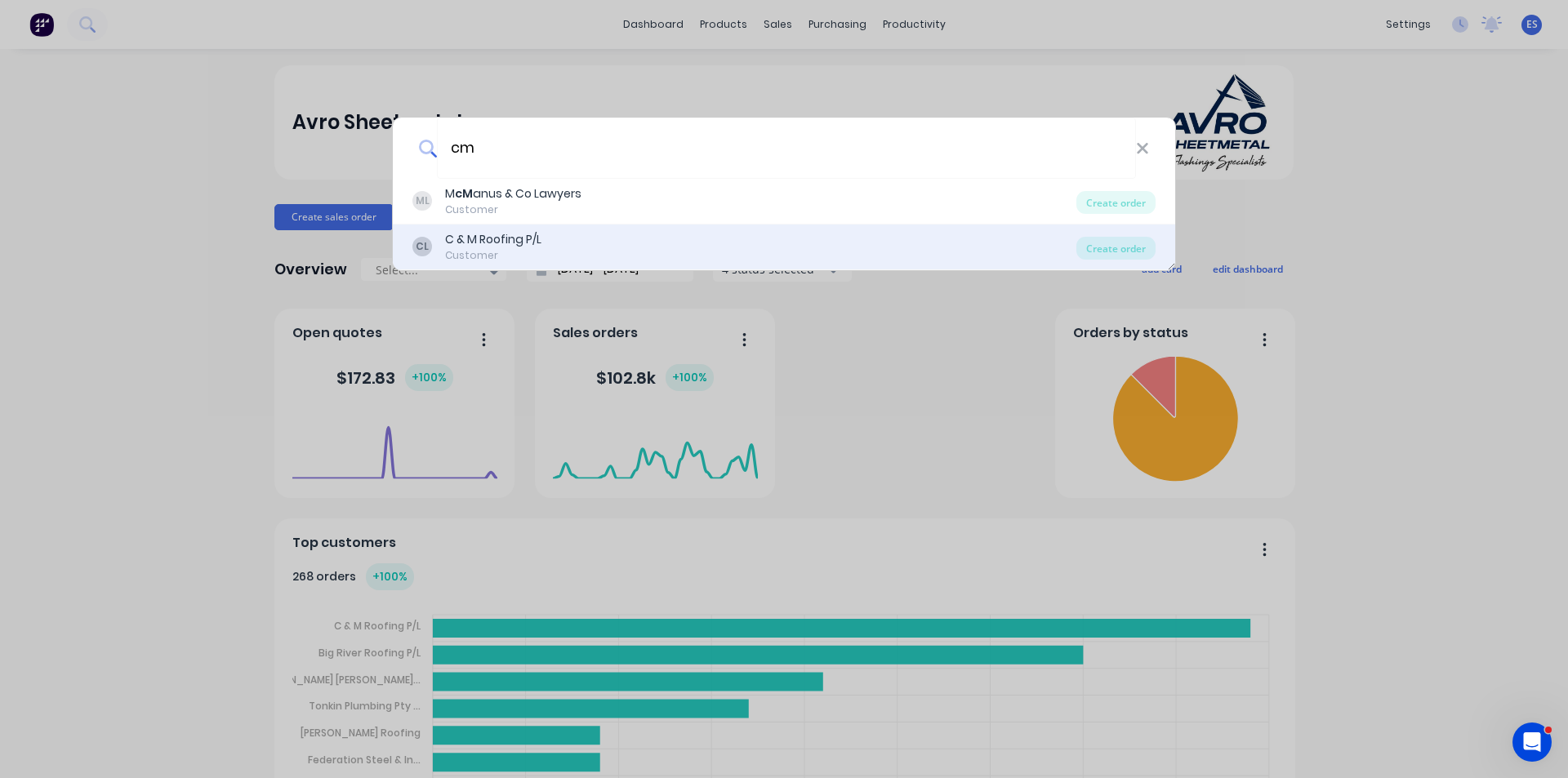
type input "cm"
click at [544, 248] on div "CL C & M Roofing P/L Customer" at bounding box center [744, 247] width 664 height 32
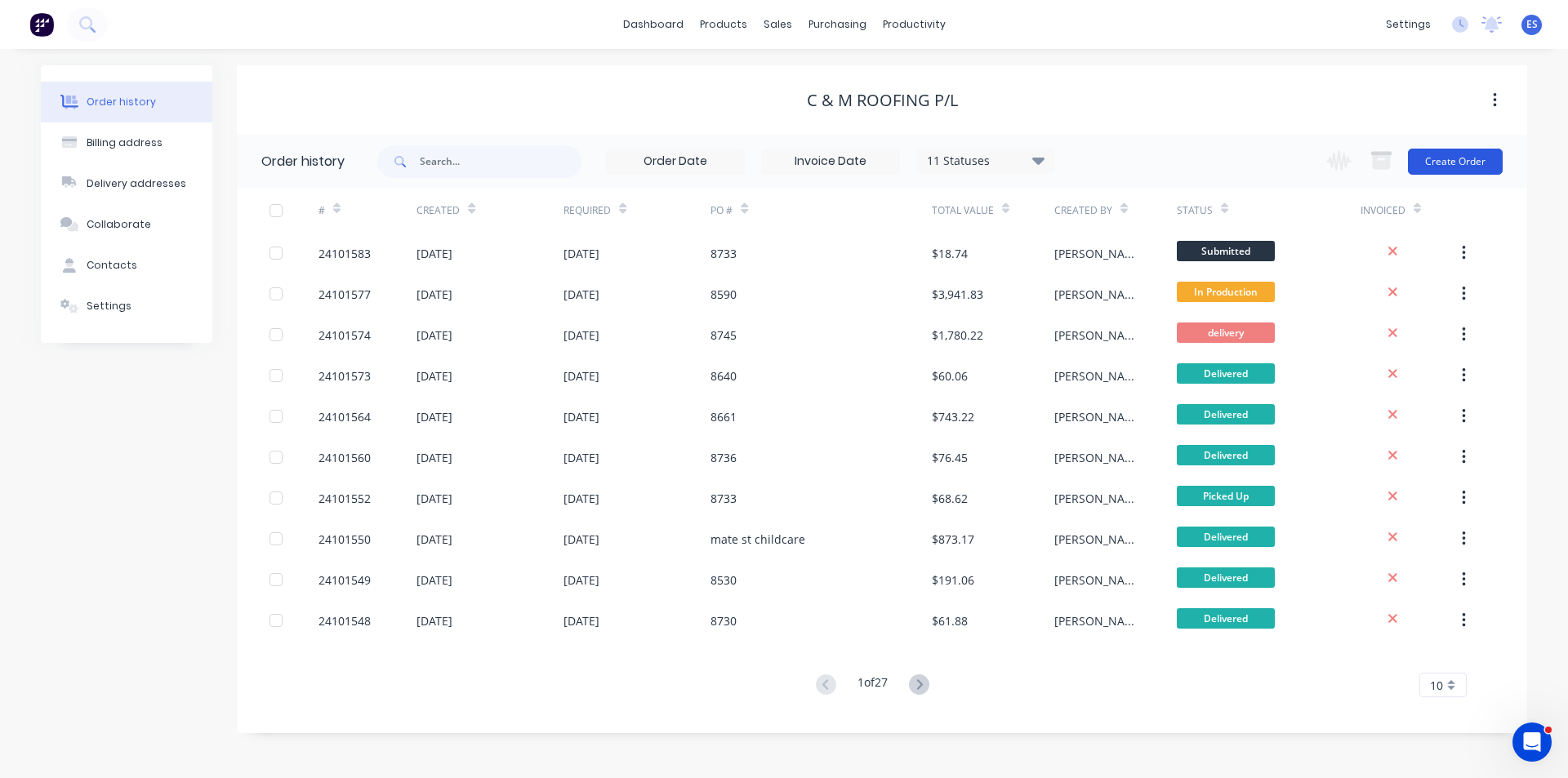
click at [1451, 158] on button "Create Order" at bounding box center [1455, 161] width 95 height 26
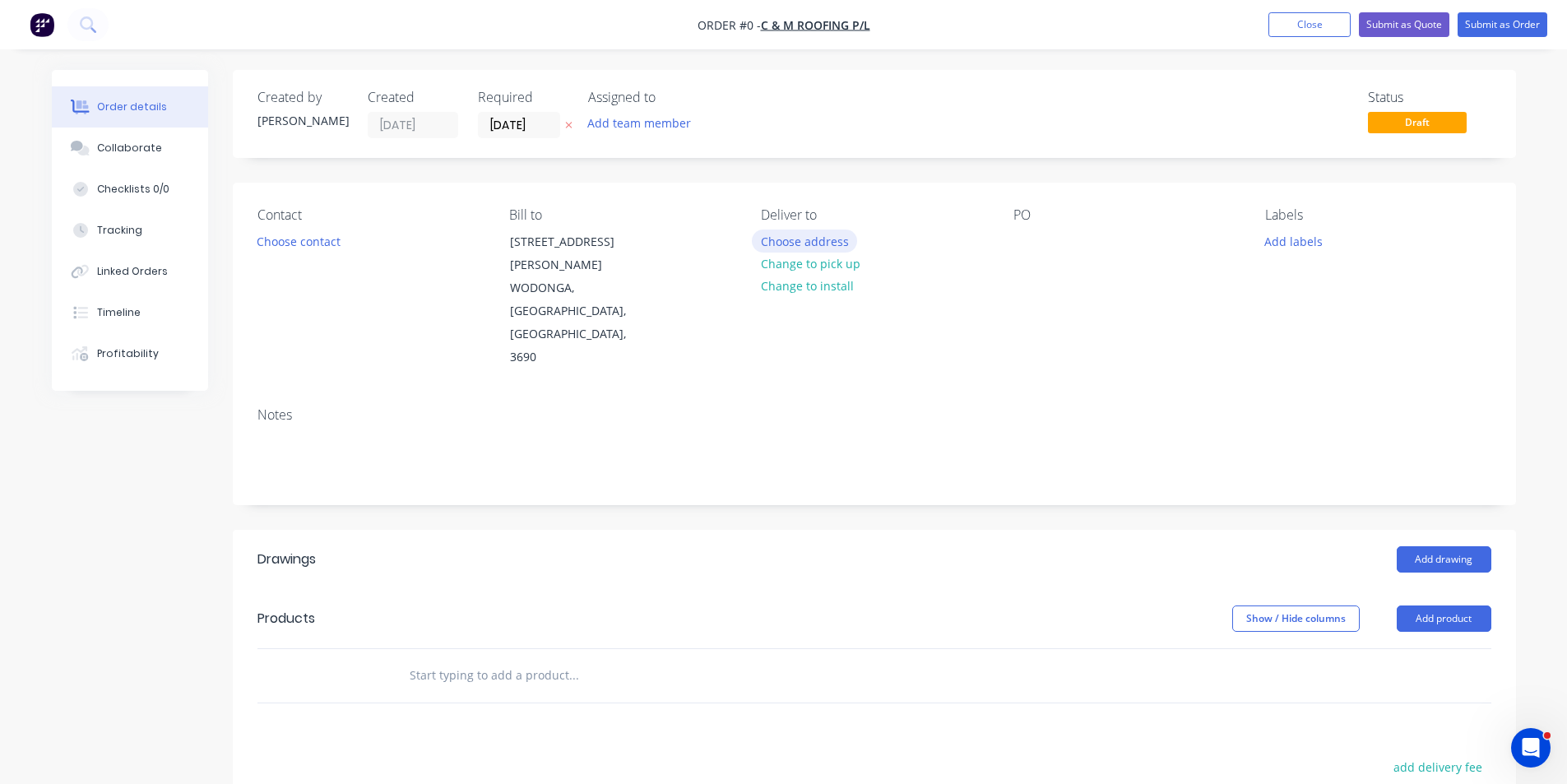
click at [800, 246] on button "Choose address" at bounding box center [804, 240] width 105 height 22
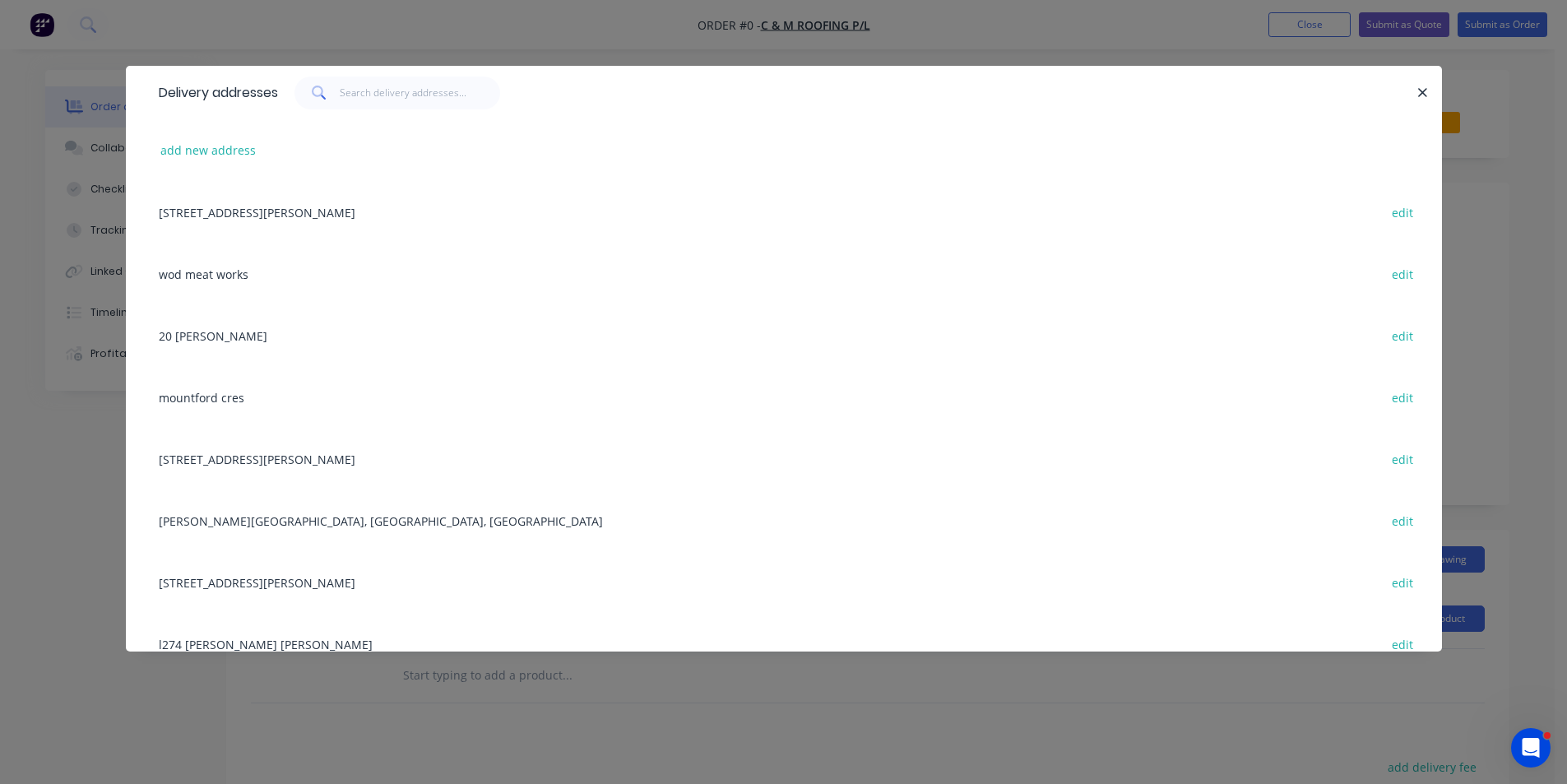
click at [336, 207] on div "[STREET_ADDRESS][PERSON_NAME] edit" at bounding box center [784, 212] width 1267 height 61
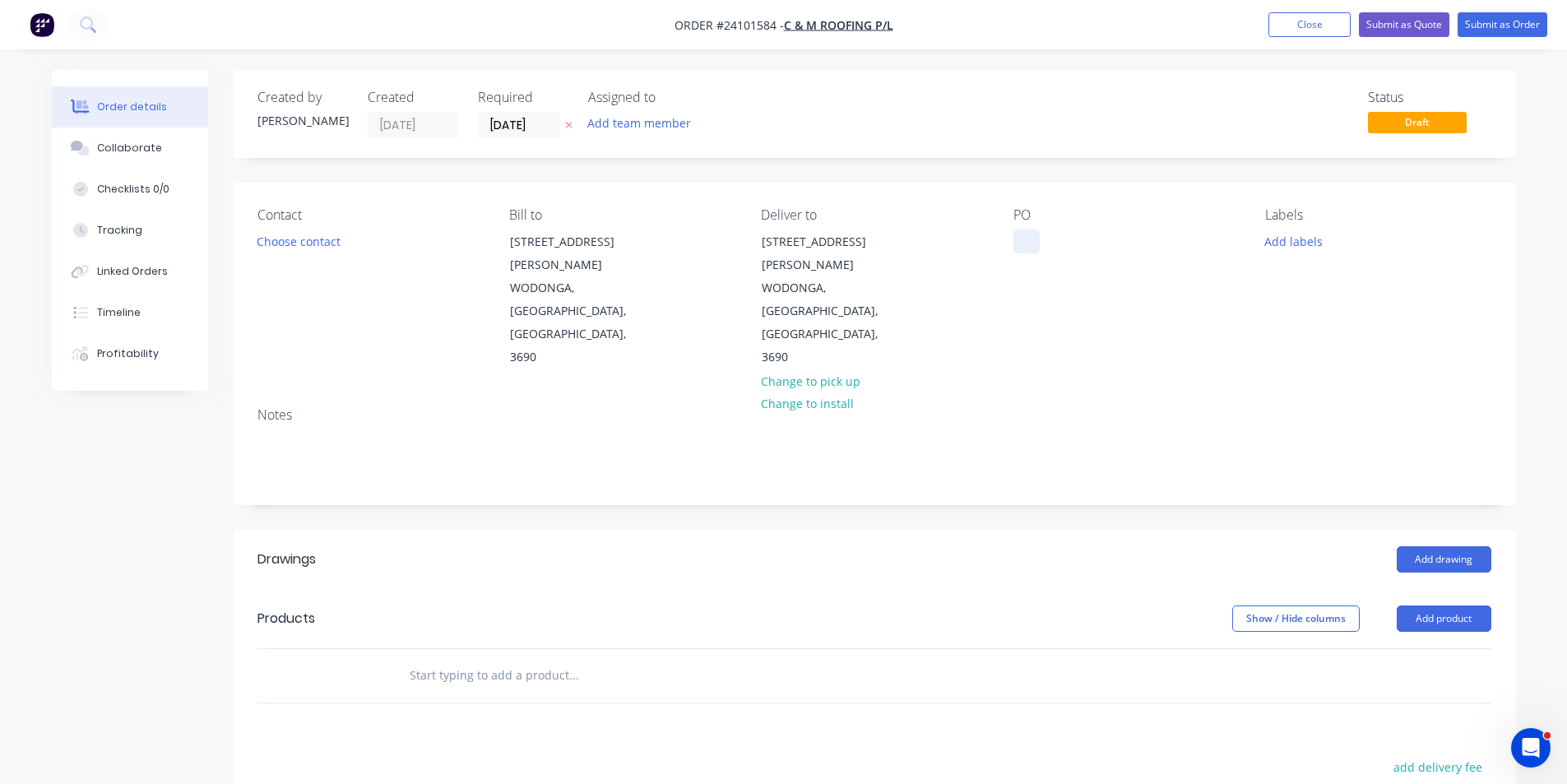
click at [1037, 242] on div at bounding box center [1027, 241] width 26 height 24
click at [1426, 546] on button "Add drawing" at bounding box center [1444, 559] width 95 height 26
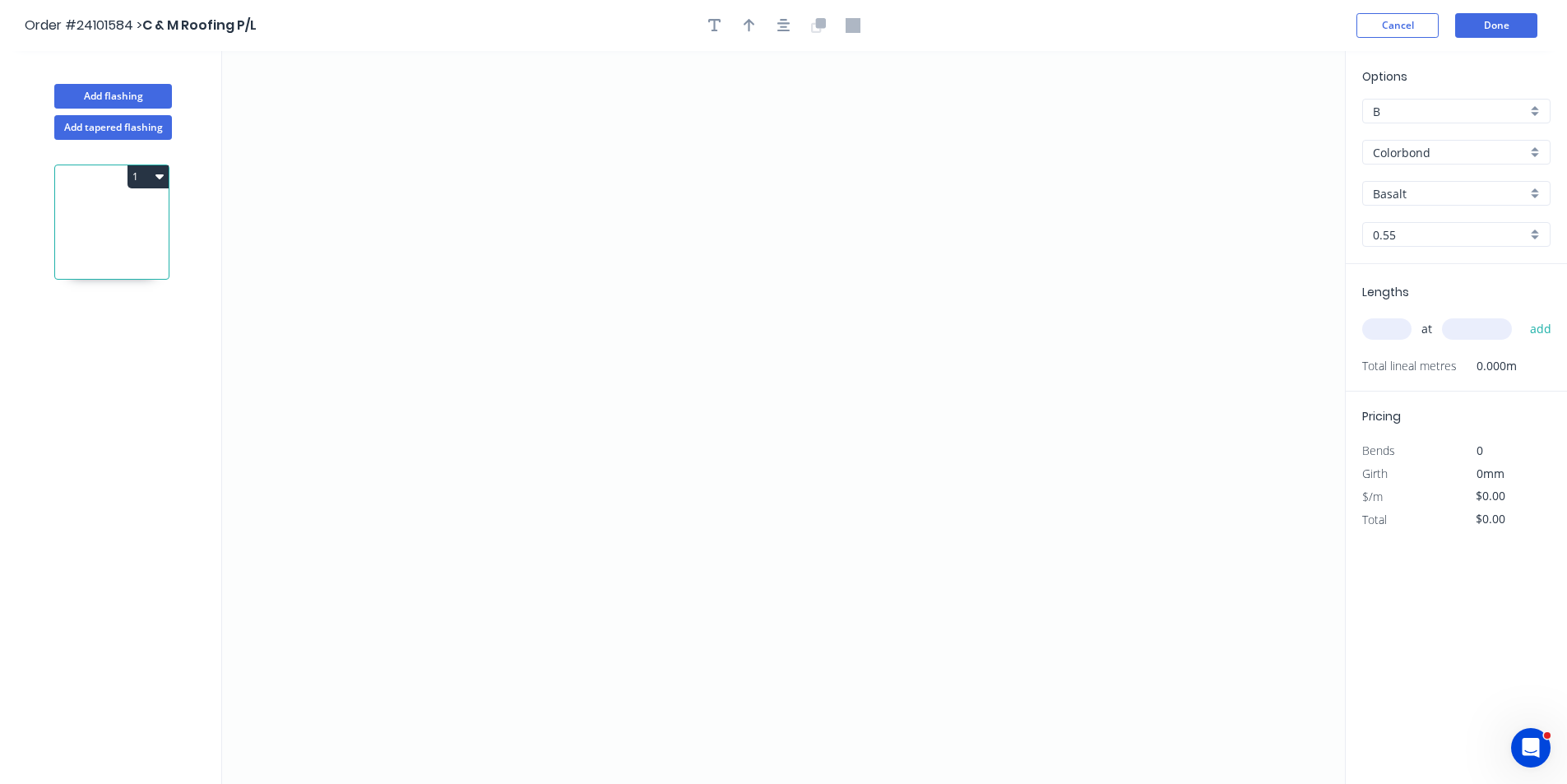
click at [1380, 200] on input "Basalt" at bounding box center [1450, 193] width 154 height 18
click at [1427, 227] on div "Monument" at bounding box center [1456, 225] width 187 height 29
type input "Monument"
click at [611, 177] on icon "0" at bounding box center [784, 418] width 1123 height 733
click at [606, 372] on icon "0" at bounding box center [784, 418] width 1123 height 733
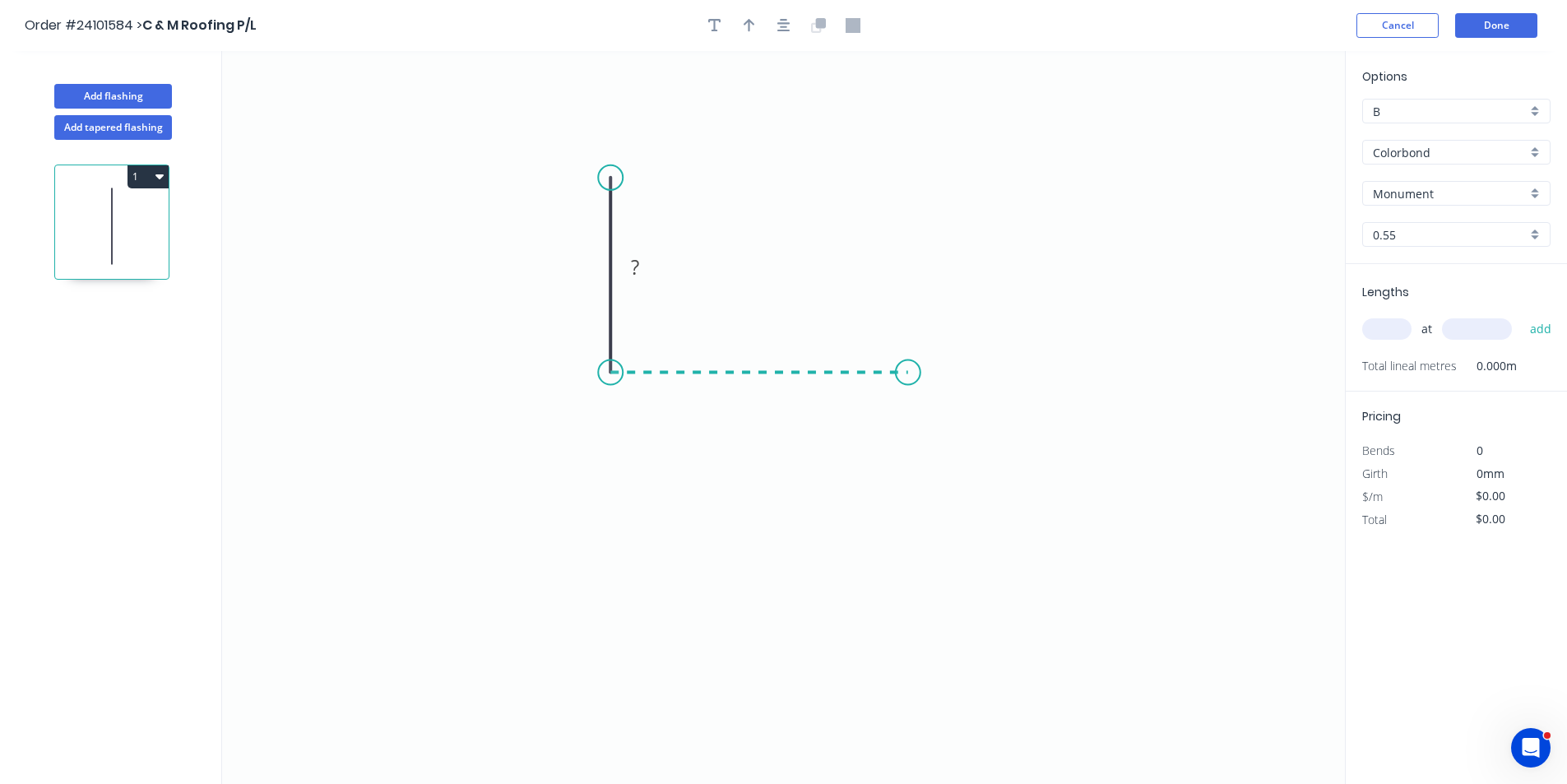
click at [908, 363] on icon "0 ?" at bounding box center [784, 418] width 1123 height 733
click at [959, 412] on icon "0 ? ?" at bounding box center [784, 418] width 1123 height 733
click at [959, 412] on circle at bounding box center [959, 412] width 25 height 25
click at [961, 345] on icon "0 ? ? ? ? º" at bounding box center [784, 418] width 1123 height 733
click at [959, 358] on rect at bounding box center [948, 366] width 32 height 23
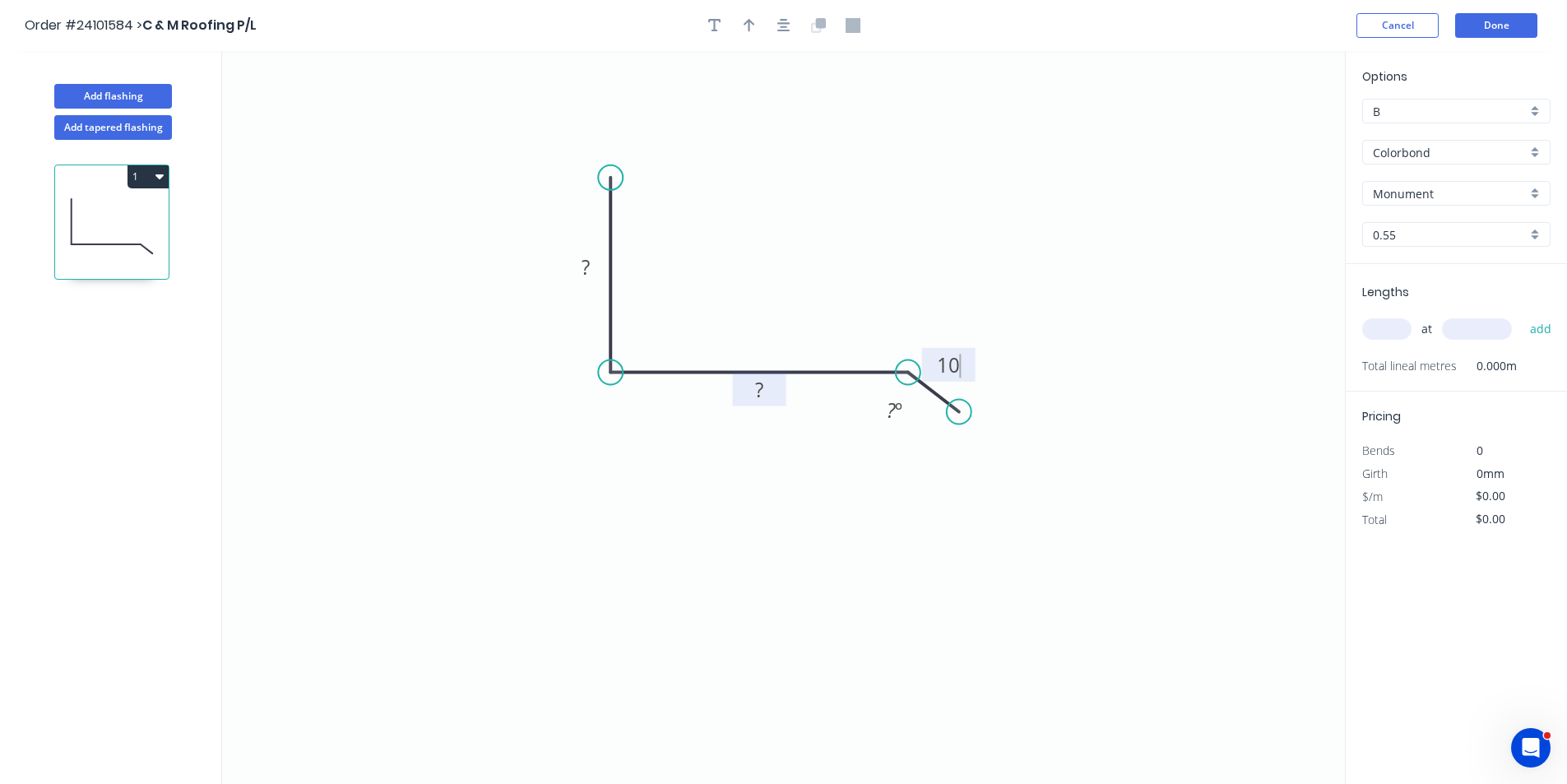
click at [765, 385] on rect at bounding box center [758, 391] width 32 height 23
click at [576, 274] on rect at bounding box center [585, 268] width 32 height 23
click at [1392, 325] on input "text" at bounding box center [1387, 328] width 49 height 21
type input "$14.44"
type input "1"
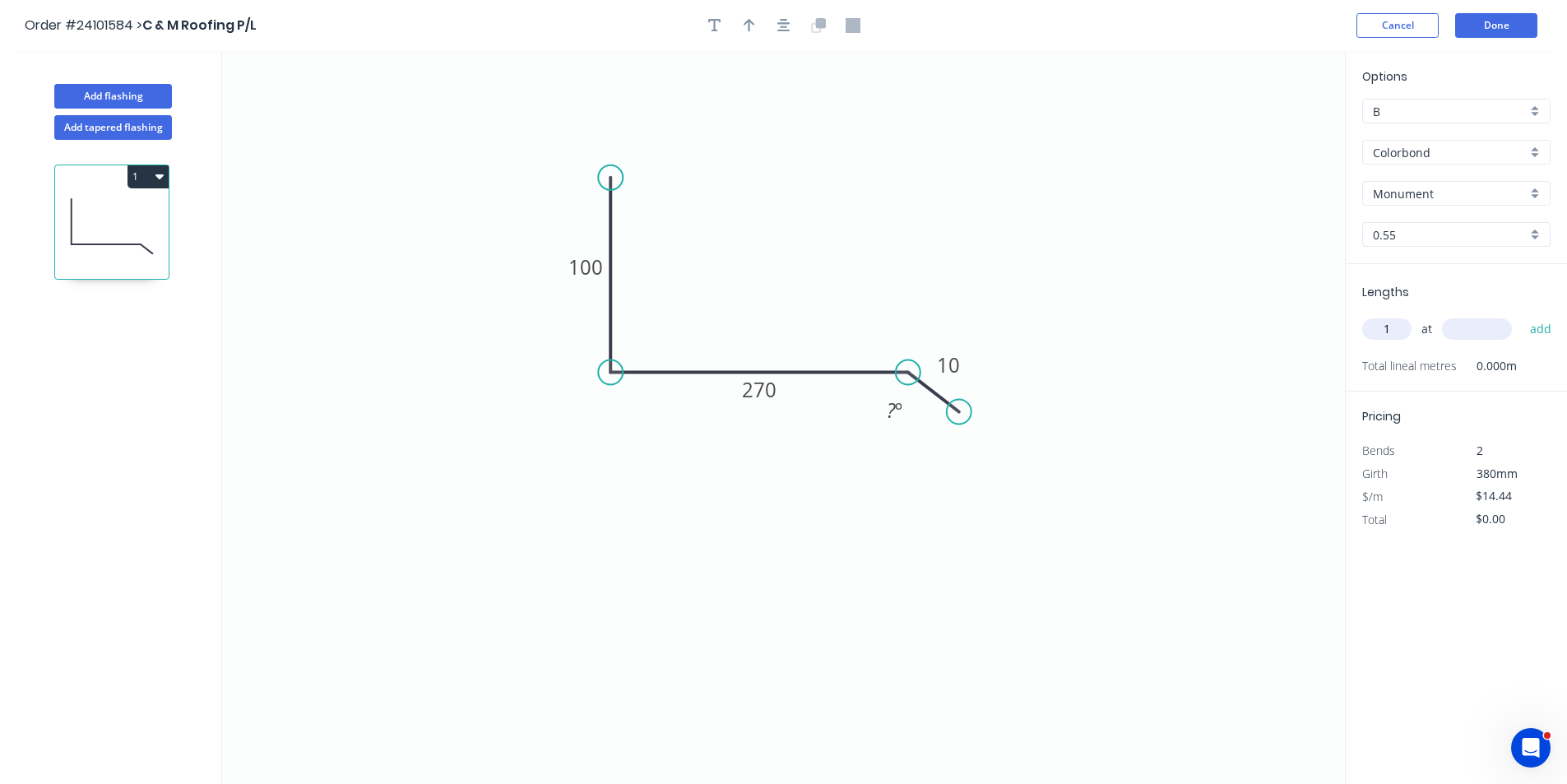
click at [1471, 325] on input "text" at bounding box center [1477, 328] width 70 height 21
type input "1200"
click at [1522, 315] on button "add" at bounding box center [1542, 328] width 39 height 28
type input "$17.33"
click at [135, 92] on button "Add flashing" at bounding box center [112, 96] width 118 height 25
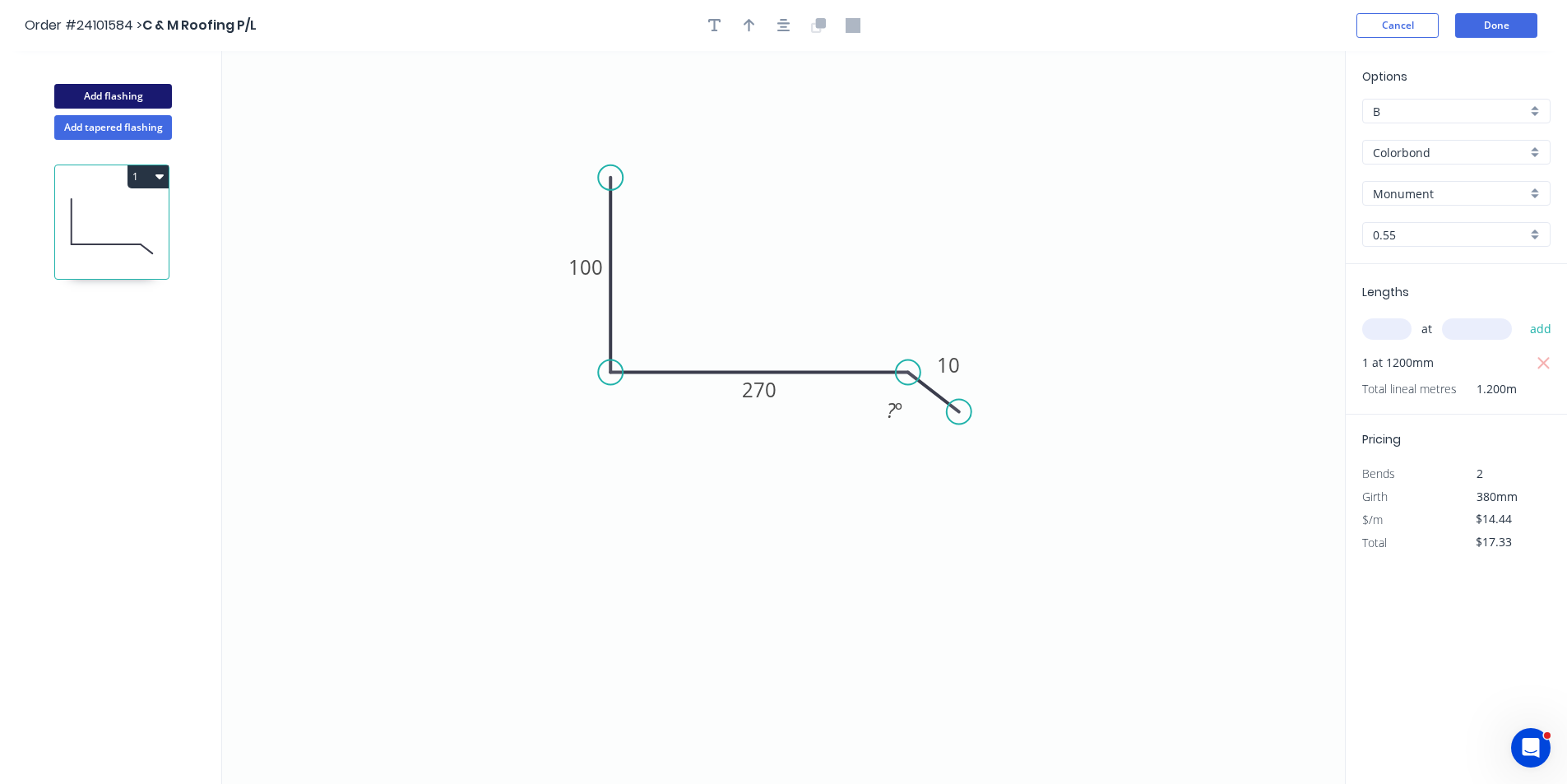
type input "$0.00"
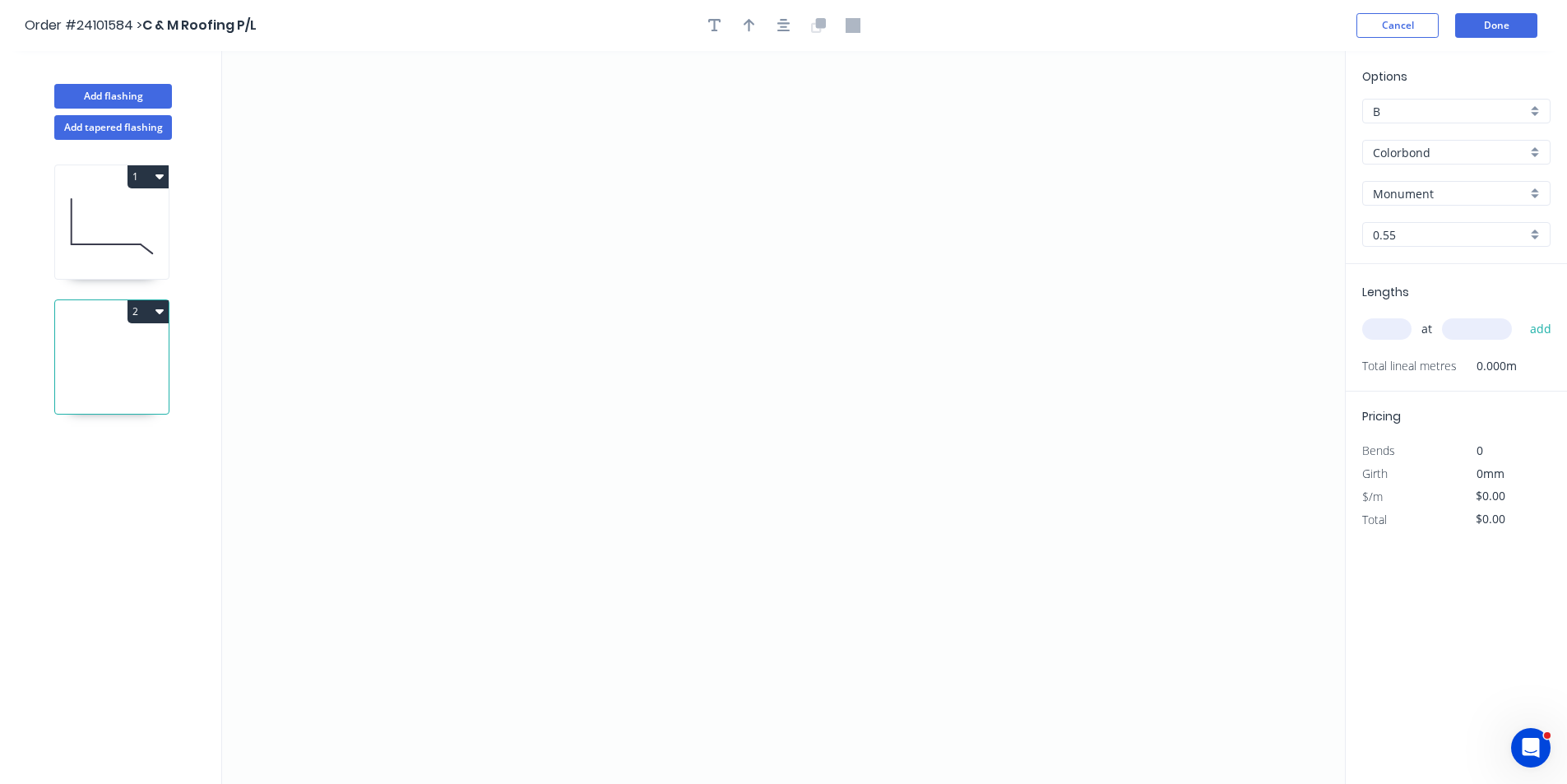
click at [1435, 191] on input "Monument" at bounding box center [1450, 193] width 154 height 18
click at [1430, 225] on div "Dover White" at bounding box center [1456, 225] width 187 height 29
type input "Dover White"
click at [611, 220] on icon "0" at bounding box center [784, 418] width 1123 height 733
click at [615, 379] on icon "0" at bounding box center [784, 418] width 1123 height 733
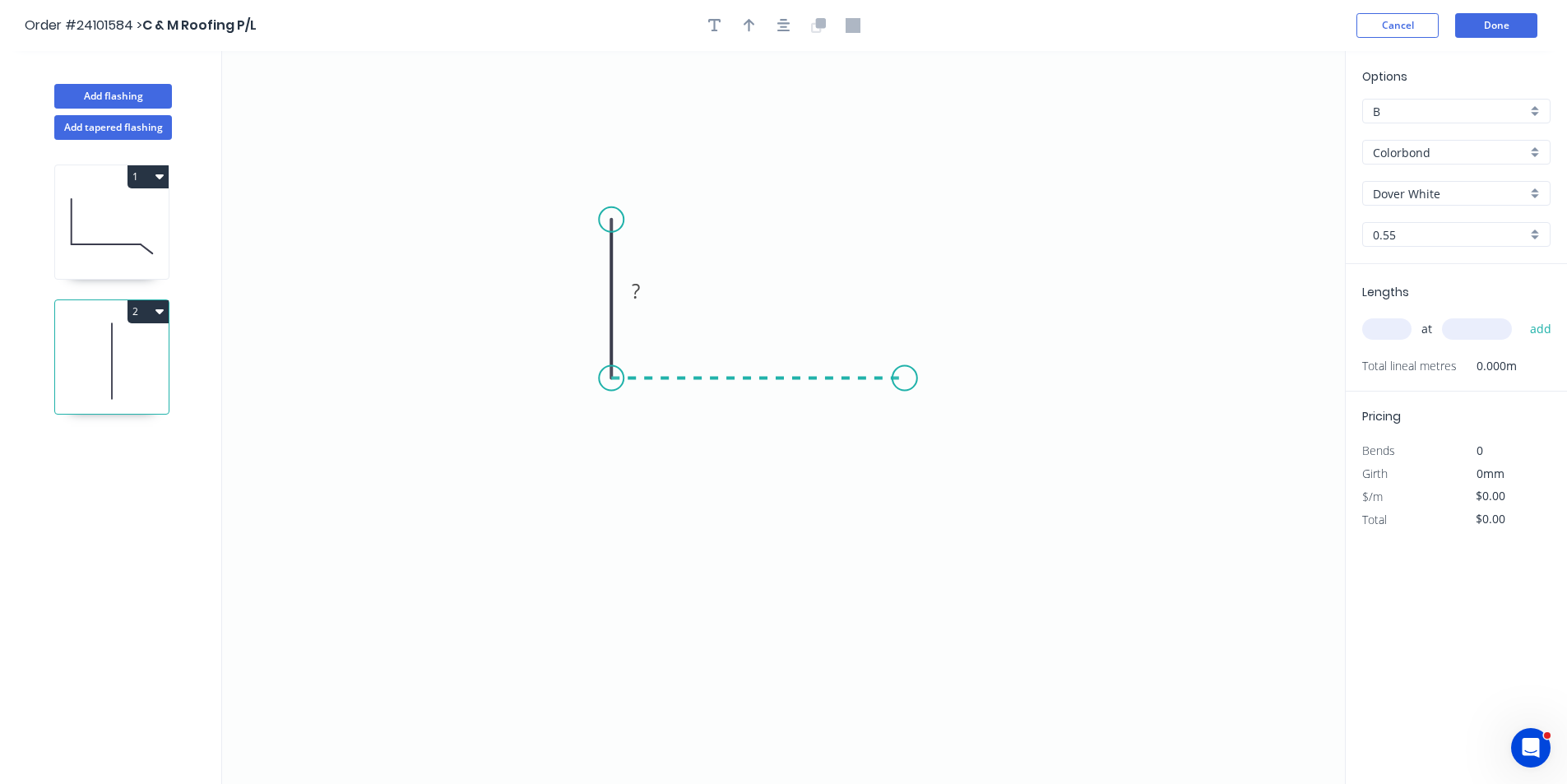
click at [905, 379] on icon "0 ?" at bounding box center [784, 418] width 1123 height 733
click at [899, 515] on icon "0 ? ?" at bounding box center [784, 418] width 1123 height 733
click at [877, 494] on icon at bounding box center [891, 503] width 28 height 21
click at [877, 494] on circle at bounding box center [876, 493] width 25 height 25
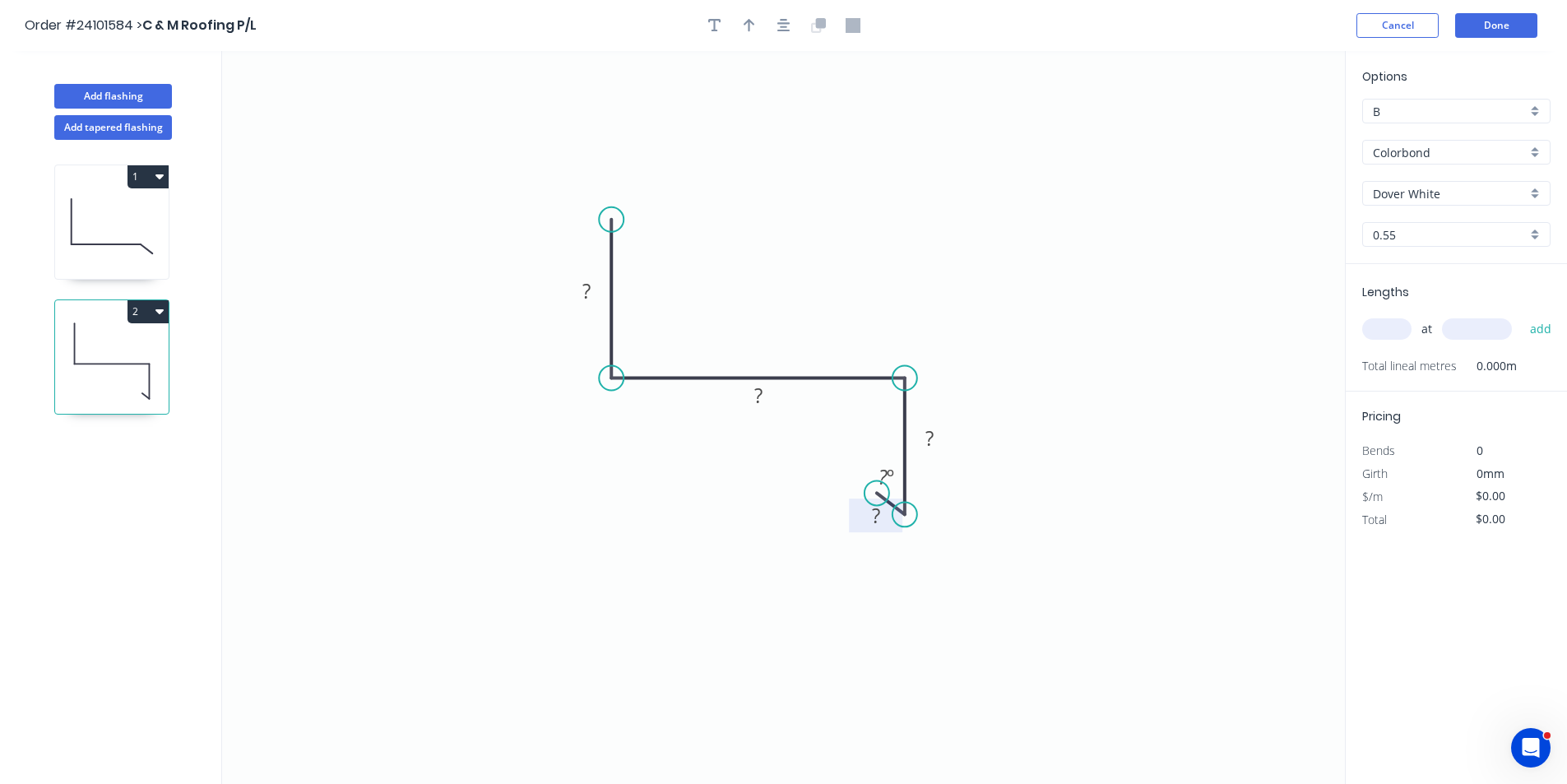
click at [869, 512] on rect at bounding box center [875, 516] width 32 height 23
click at [872, 516] on tspan "?" at bounding box center [875, 515] width 8 height 27
click at [933, 440] on tspan "?" at bounding box center [929, 437] width 8 height 27
click at [758, 387] on tspan "?" at bounding box center [758, 394] width 8 height 27
click at [601, 287] on rect at bounding box center [586, 291] width 32 height 23
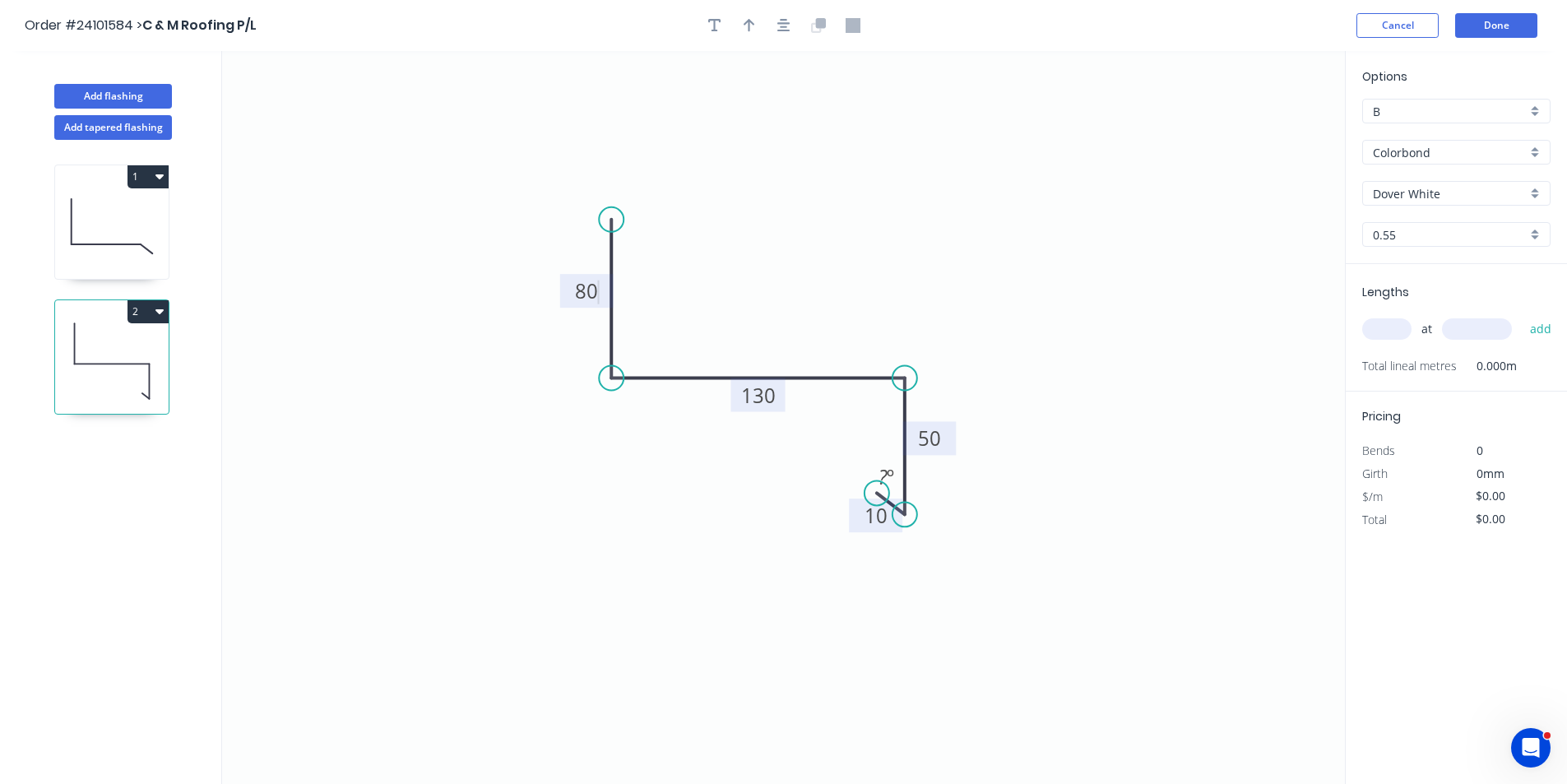
click at [1381, 328] on input "text" at bounding box center [1387, 328] width 49 height 21
type input "$12.73"
type input "1"
click at [1458, 328] on input "text" at bounding box center [1477, 328] width 70 height 21
type input "2300"
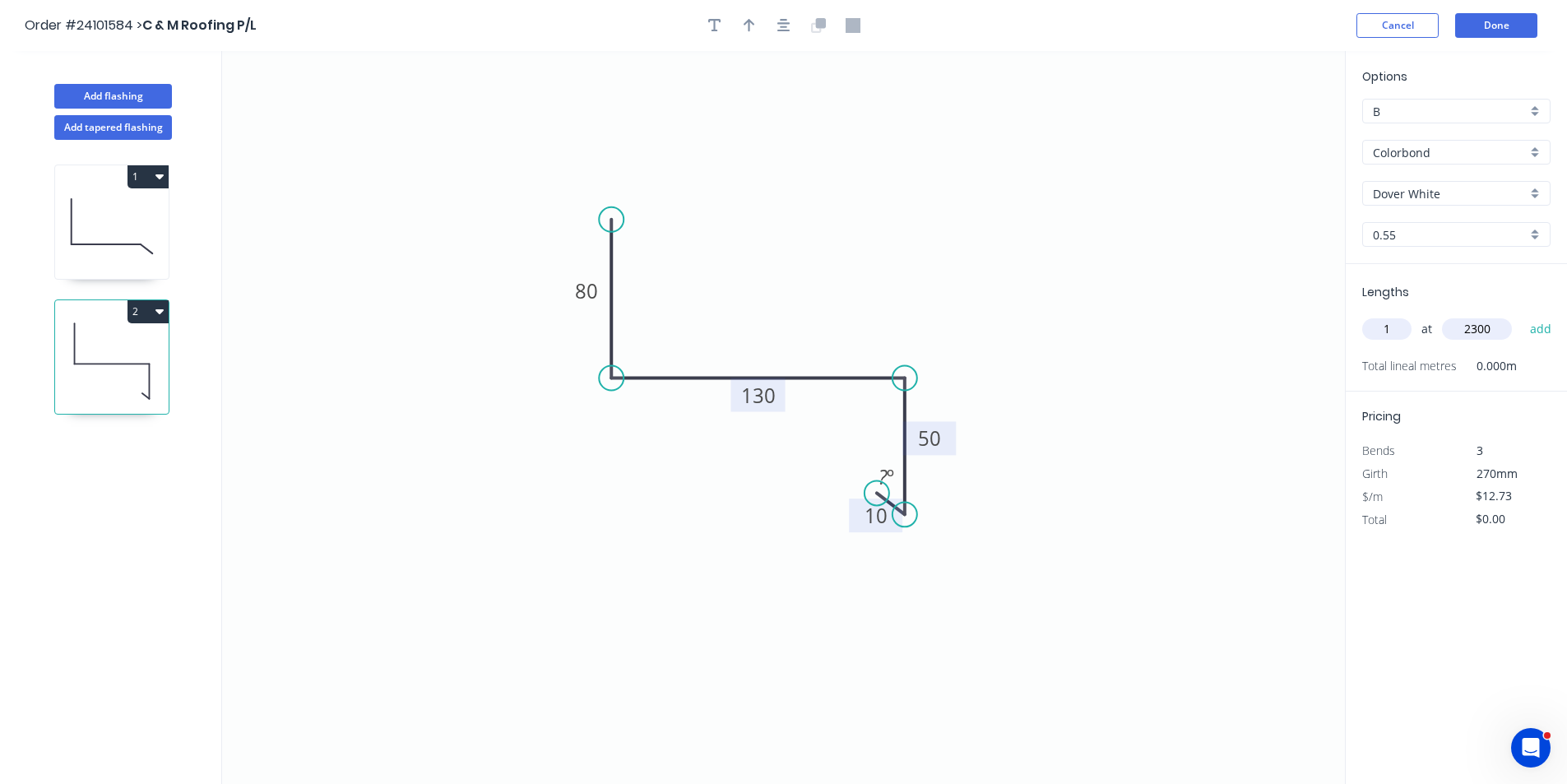
click at [1522, 315] on button "add" at bounding box center [1542, 328] width 39 height 28
type input "$29.28"
type input "1"
click at [1458, 328] on input "text" at bounding box center [1477, 328] width 70 height 21
type input "1700"
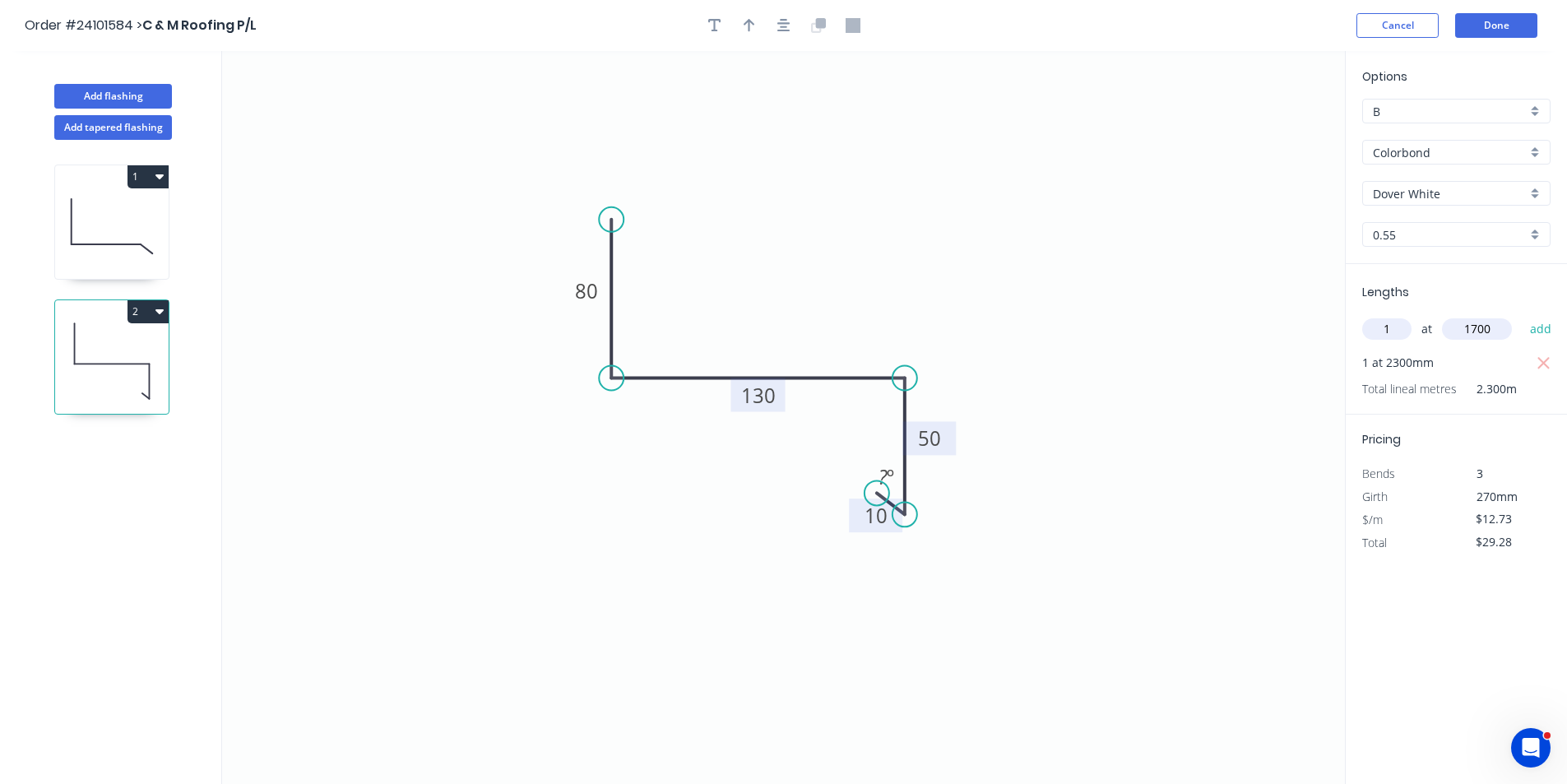
click at [1522, 315] on button "add" at bounding box center [1542, 328] width 39 height 28
type input "$50.92"
type input "2"
click at [1458, 328] on input "text" at bounding box center [1477, 328] width 70 height 21
type input "1300"
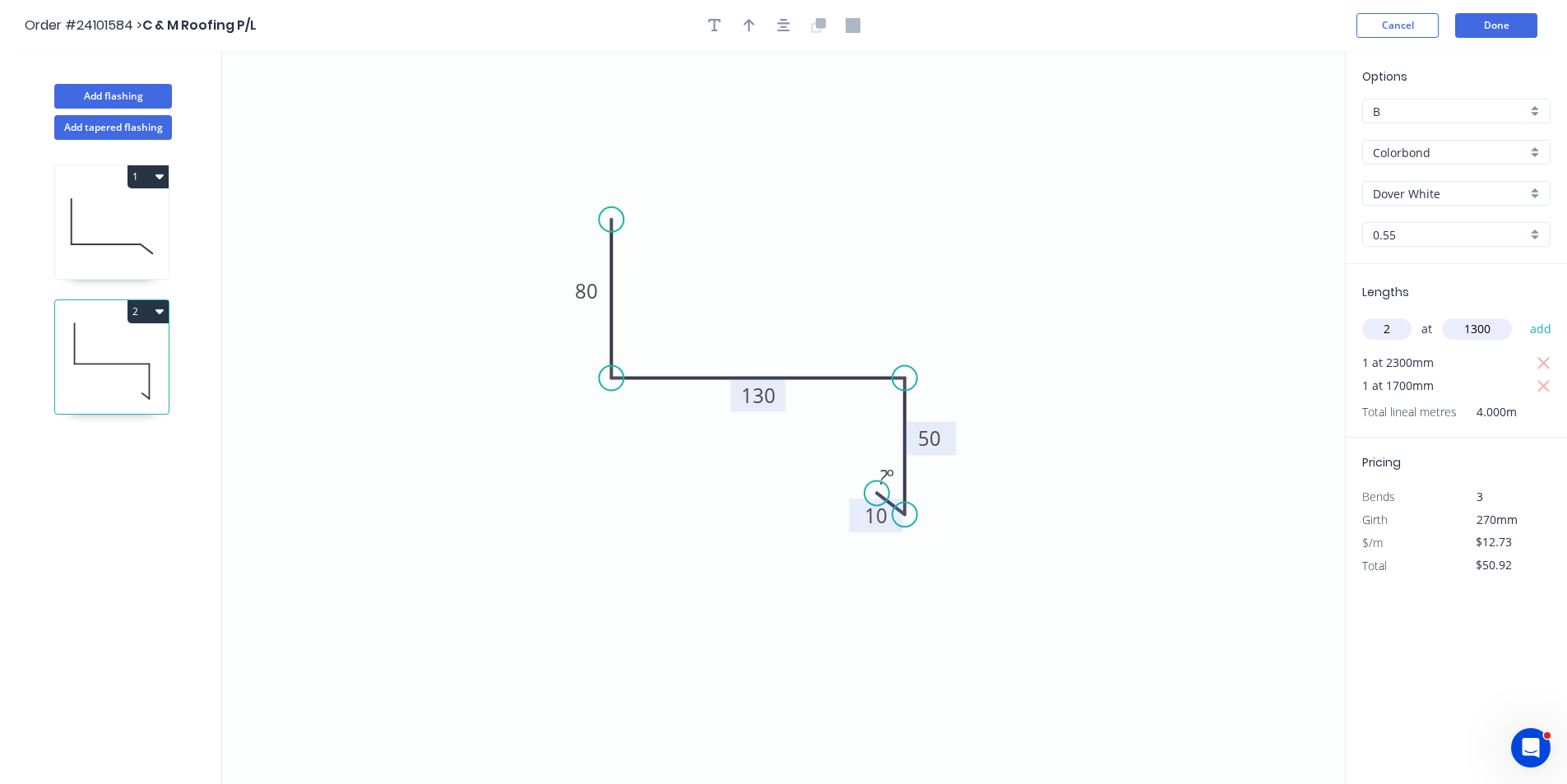
click at [1522, 315] on button "add" at bounding box center [1542, 328] width 39 height 28
type input "$84.02"
type input "1"
click at [1458, 328] on input "text" at bounding box center [1477, 328] width 70 height 21
type input "600"
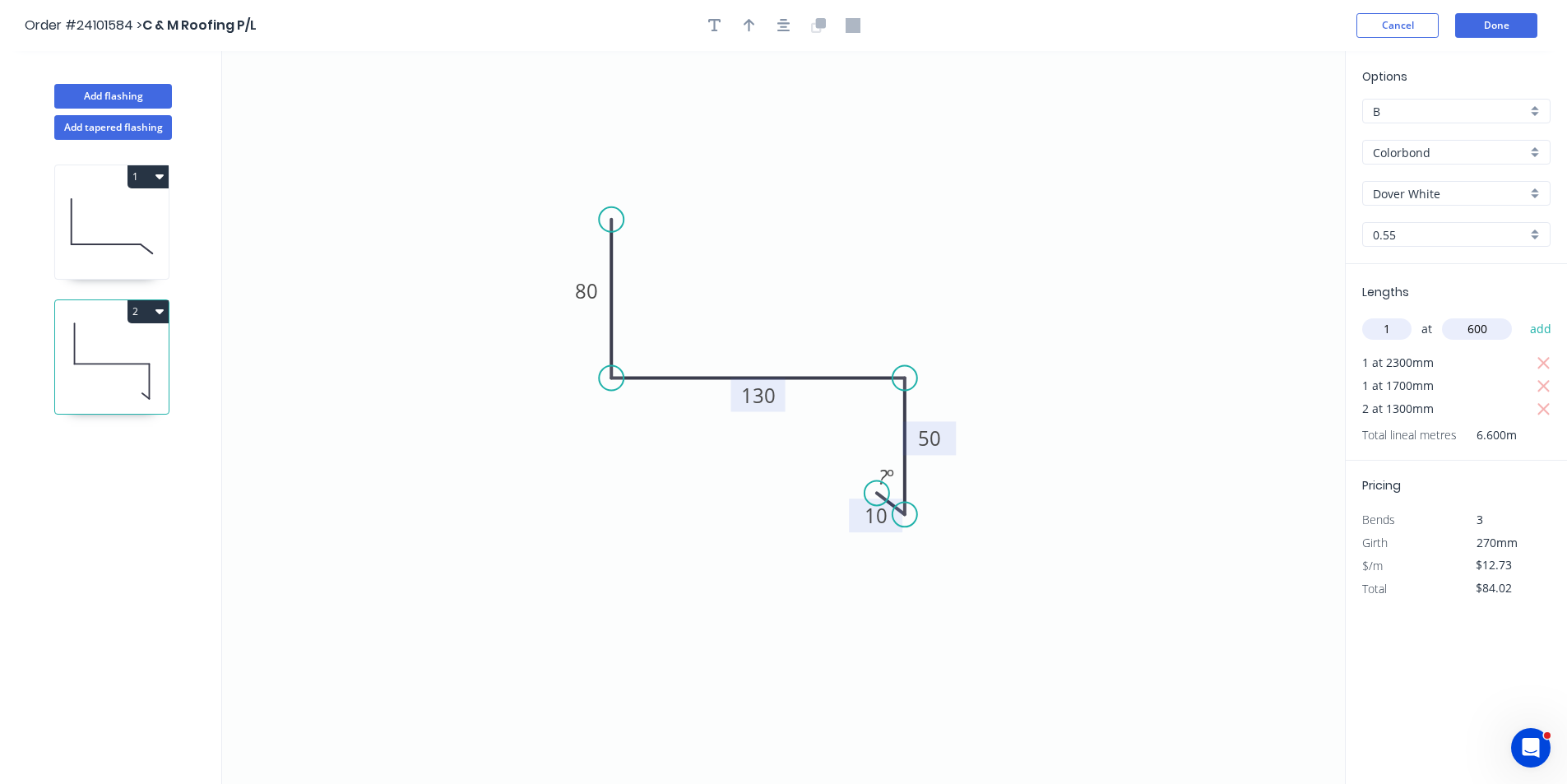
click at [1522, 315] on button "add" at bounding box center [1542, 328] width 39 height 28
type input "$91.66"
click at [1500, 27] on button "Done" at bounding box center [1496, 25] width 83 height 25
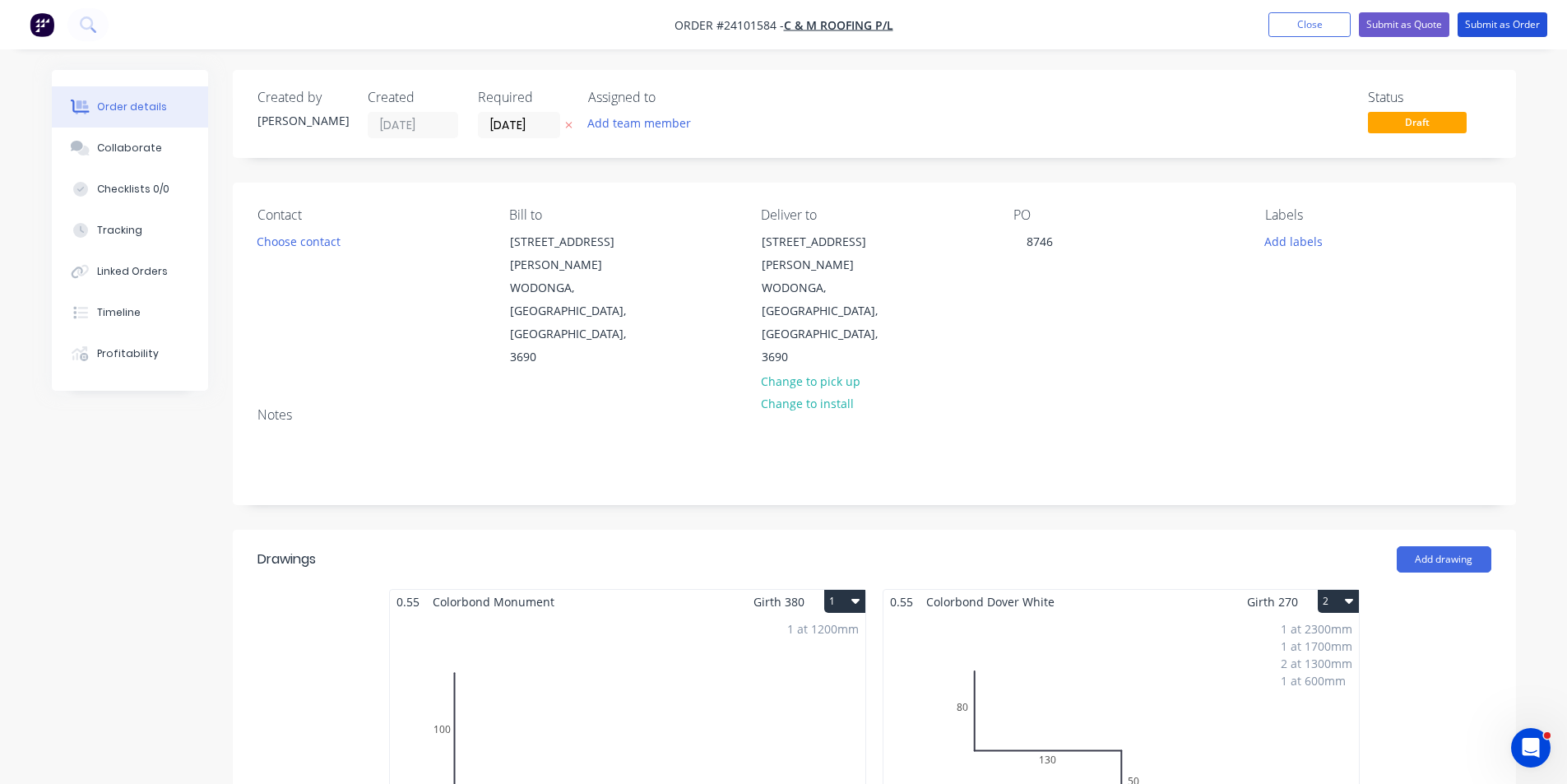
click at [1500, 27] on button "Submit as Order" at bounding box center [1502, 24] width 90 height 25
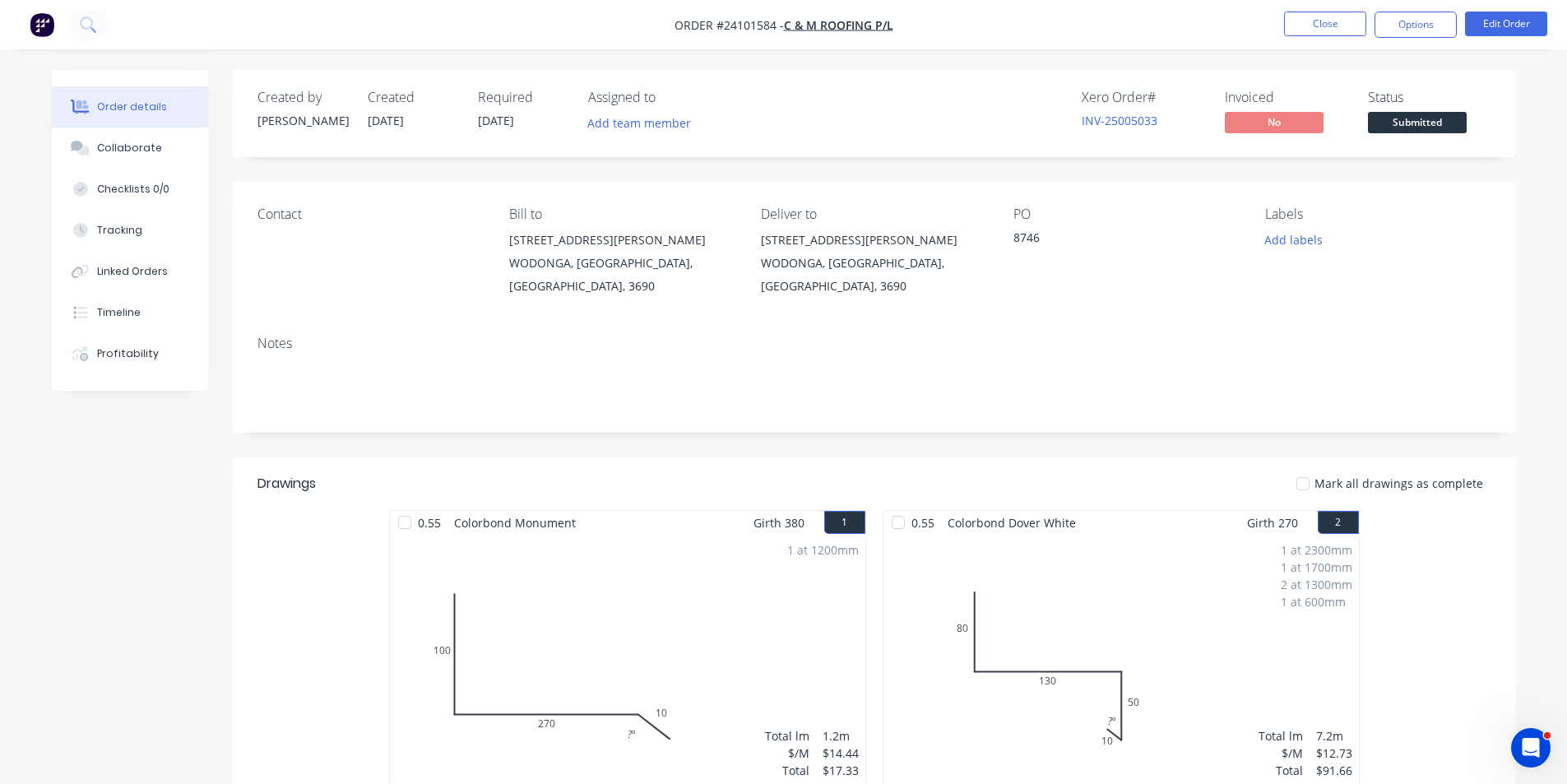
click at [28, 32] on button "button" at bounding box center [42, 24] width 34 height 26
